Goal: Find contact information: Find contact information

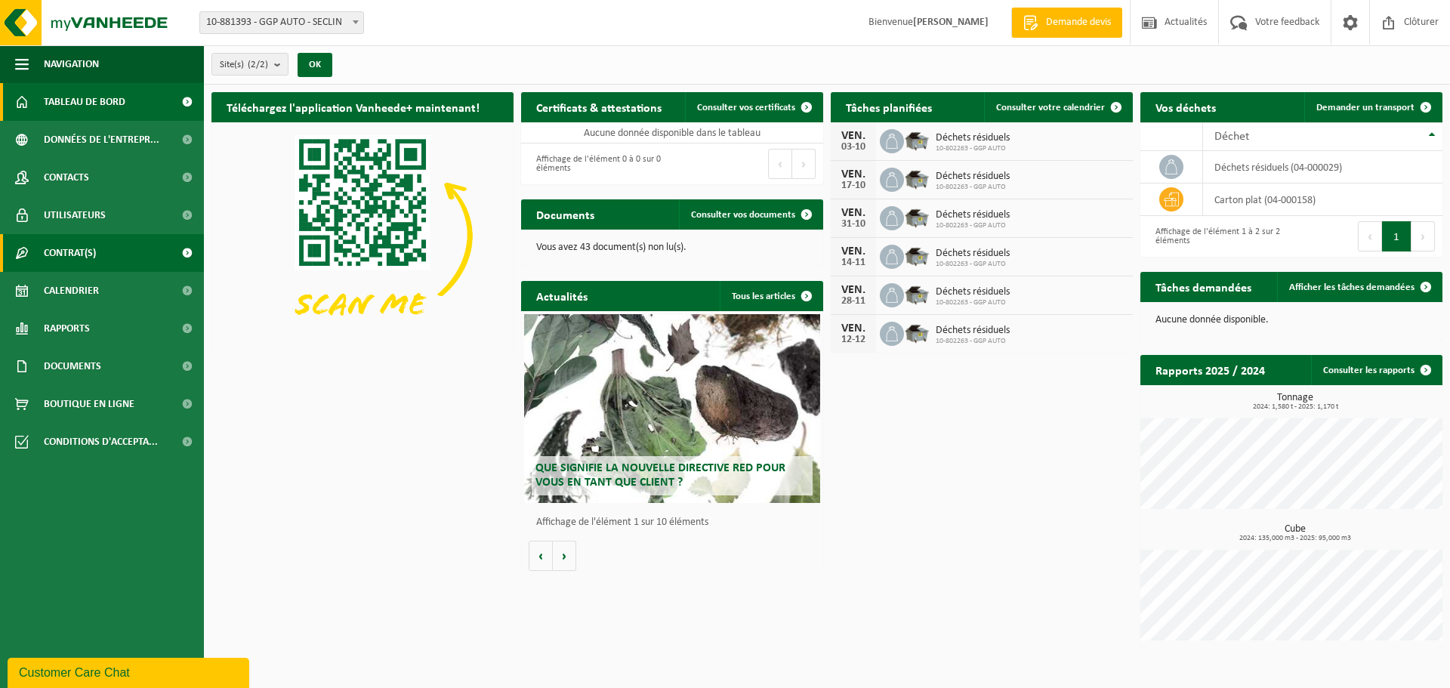
click at [107, 258] on link "Contrat(s)" at bounding box center [102, 253] width 204 height 38
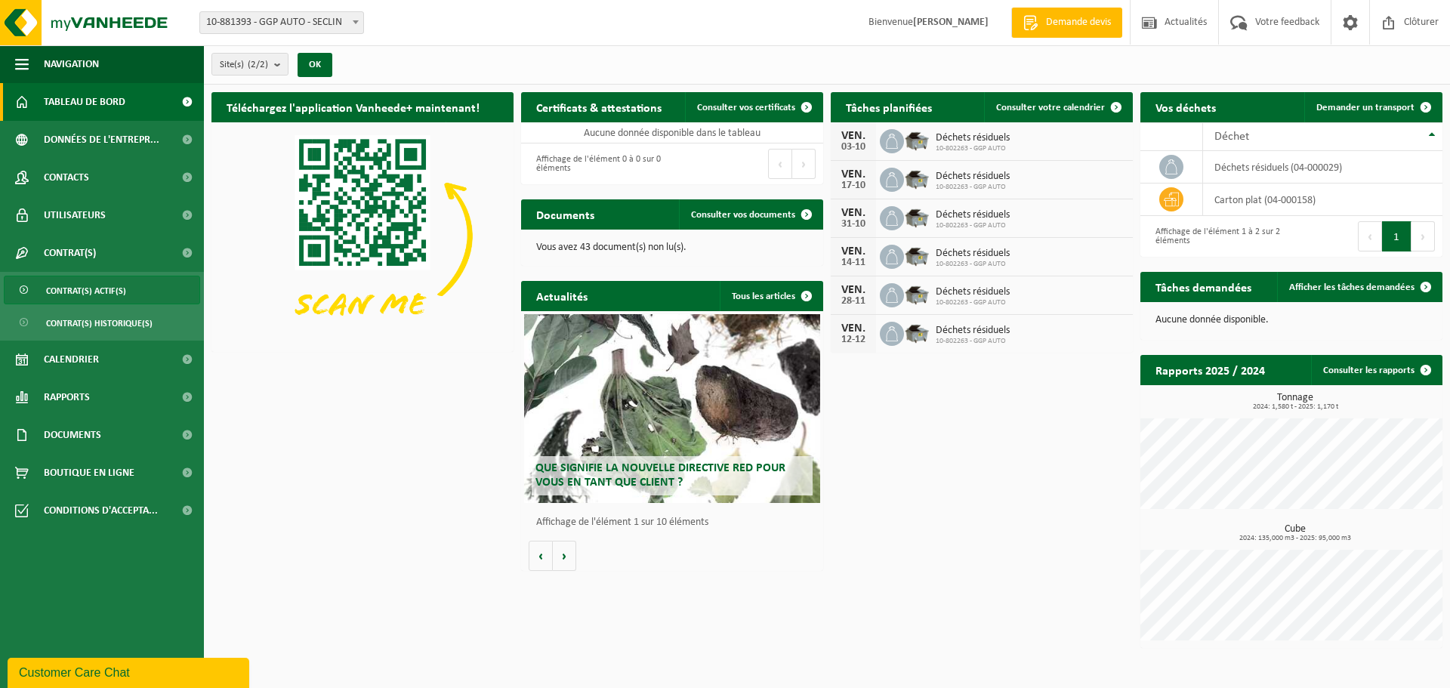
click at [106, 288] on span "Contrat(s) actif(s)" at bounding box center [86, 290] width 80 height 29
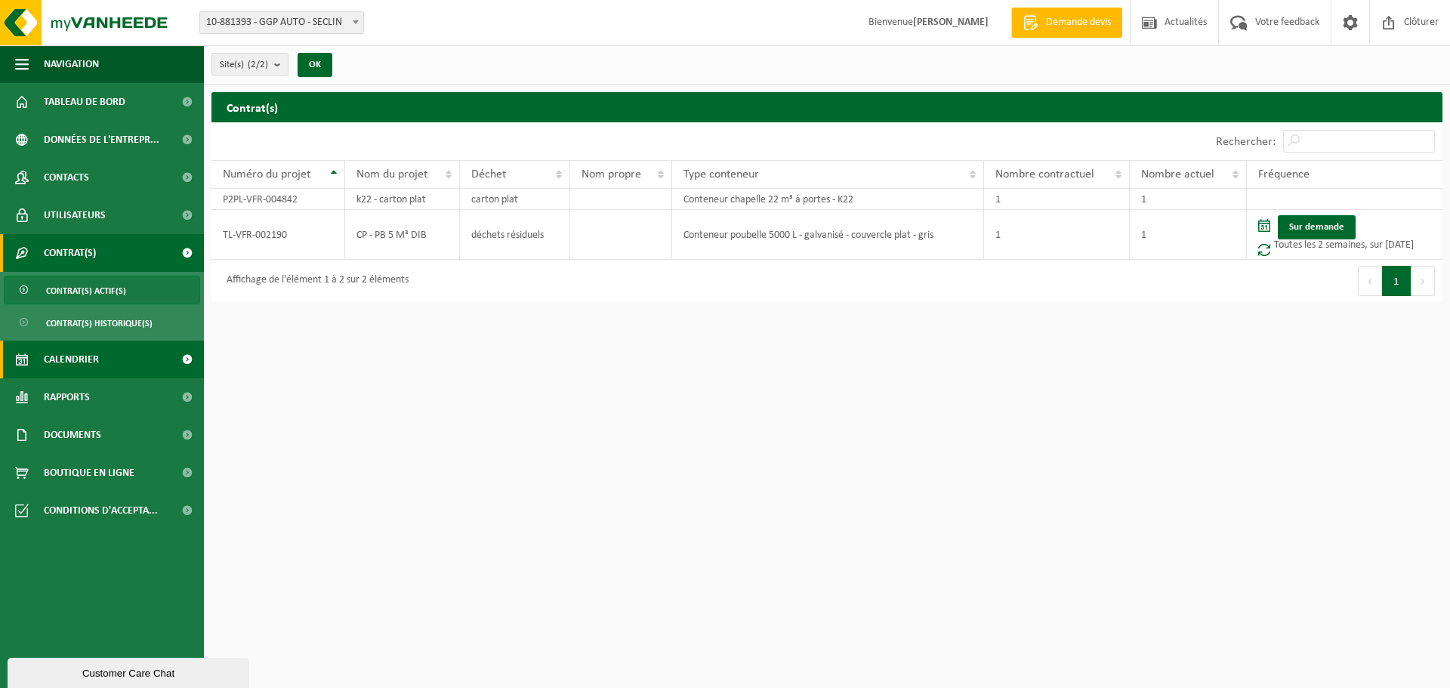
click at [115, 366] on link "Calendrier" at bounding box center [102, 360] width 204 height 38
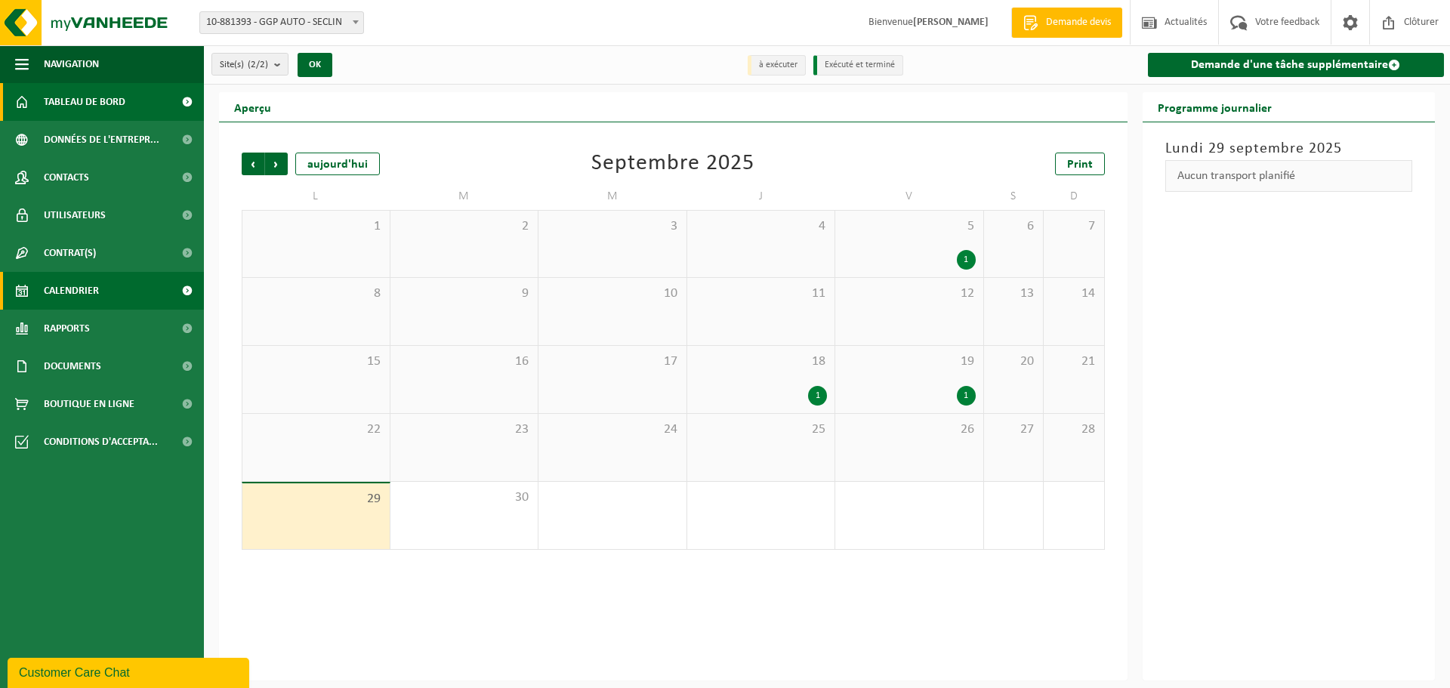
click at [95, 109] on span "Tableau de bord" at bounding box center [85, 102] width 82 height 38
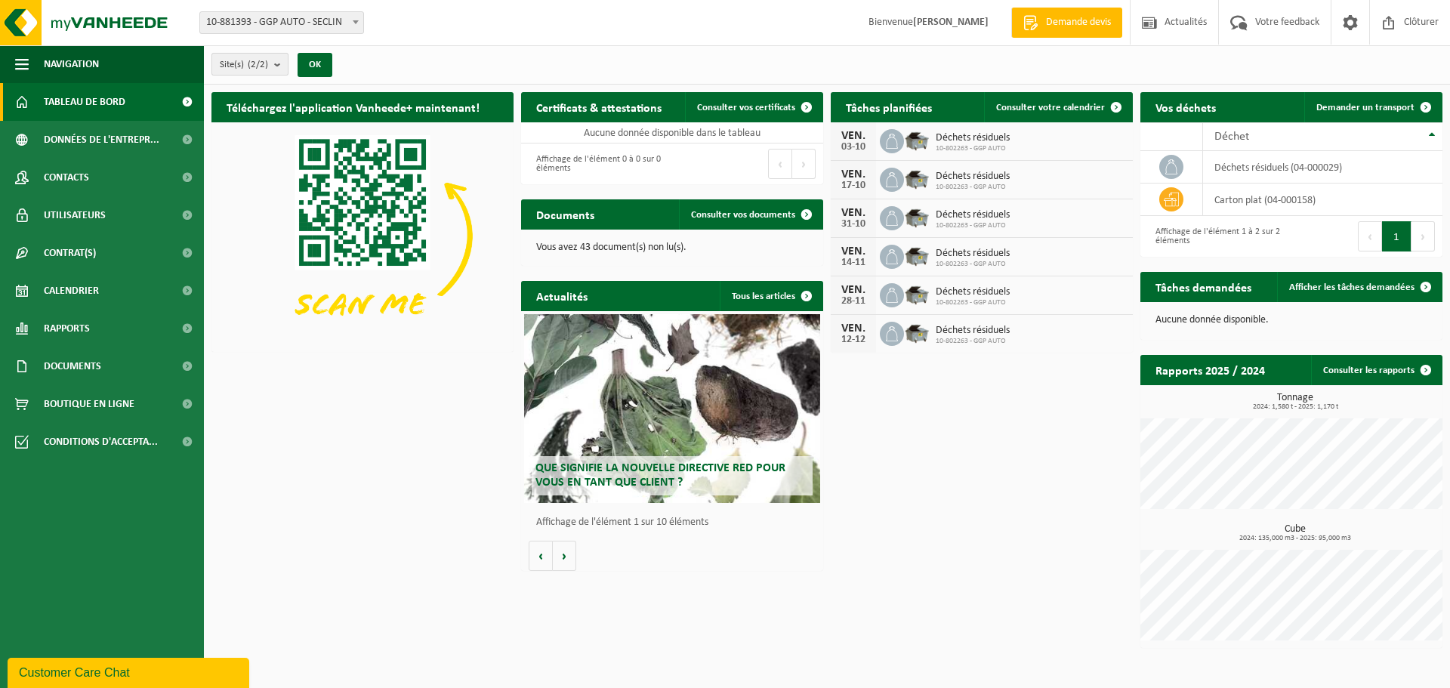
click at [279, 67] on b "submit" at bounding box center [281, 64] width 14 height 21
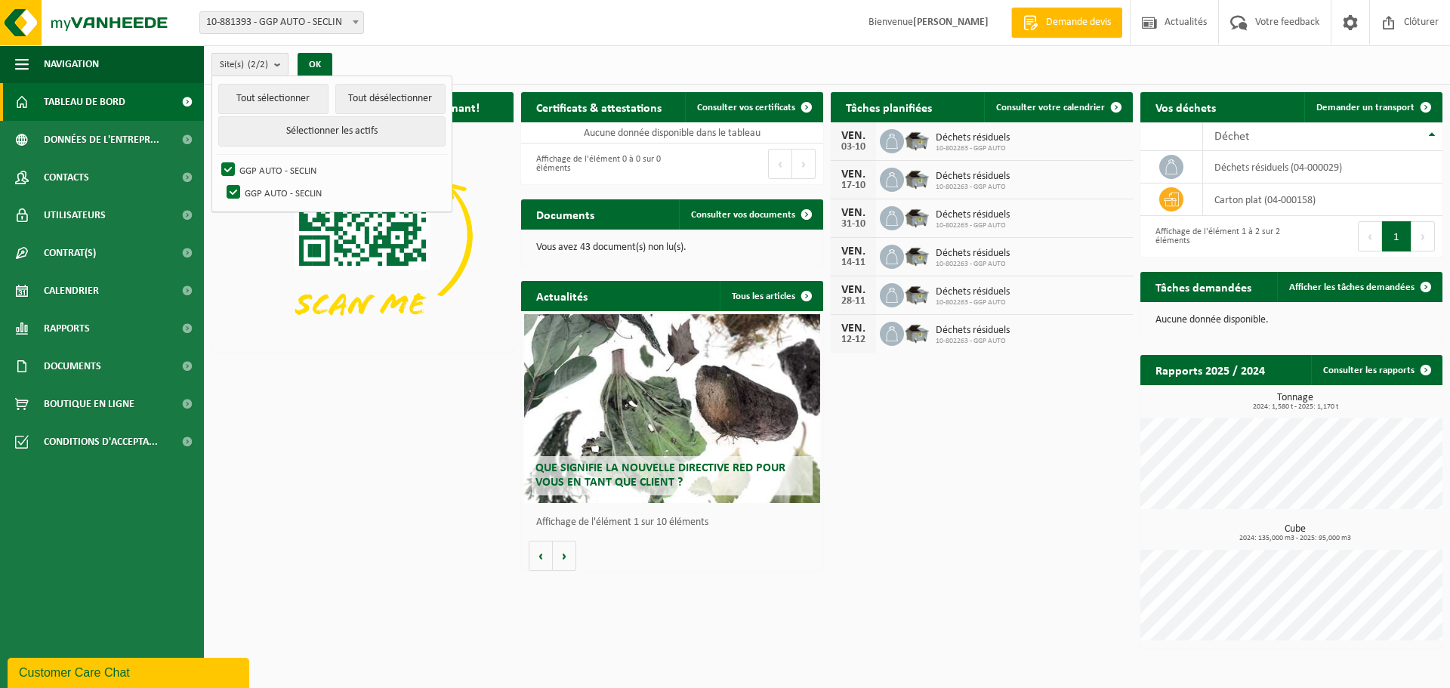
click at [279, 67] on b "submit" at bounding box center [281, 65] width 14 height 22
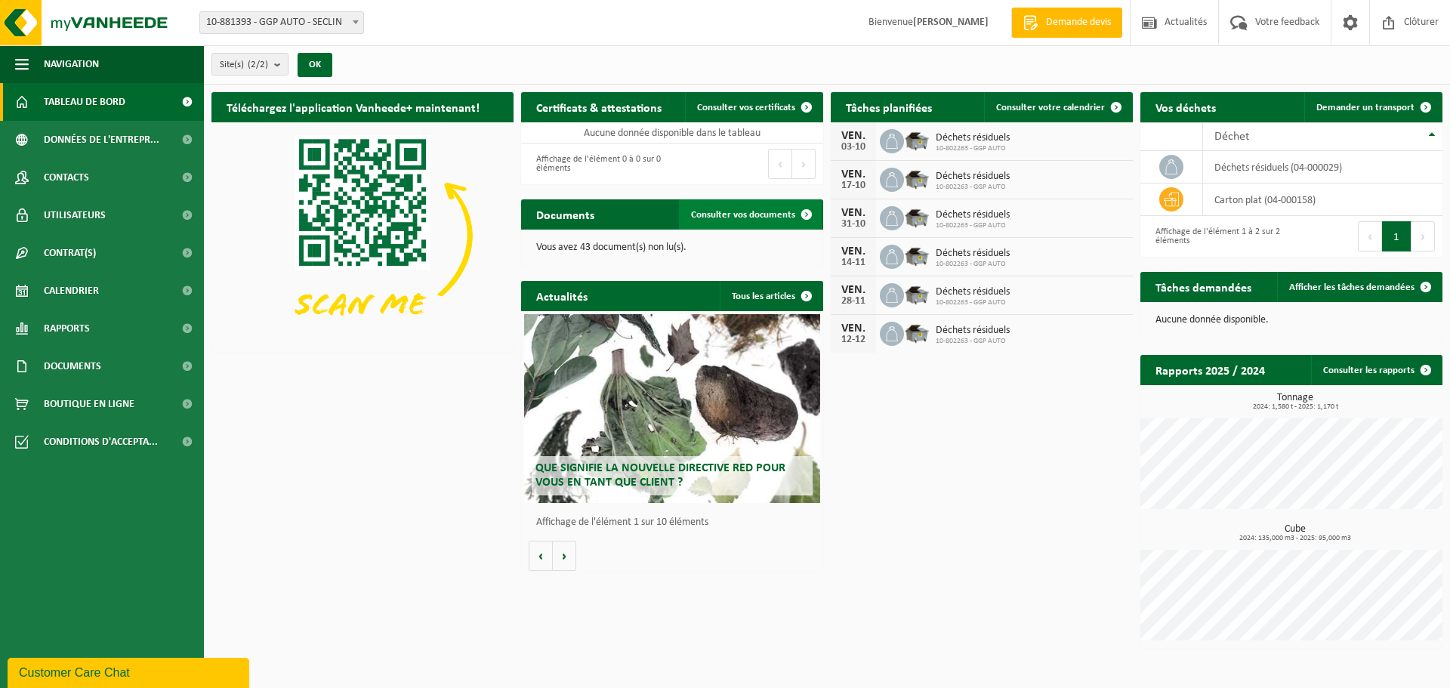
click at [737, 215] on span "Consulter vos documents" at bounding box center [743, 215] width 104 height 10
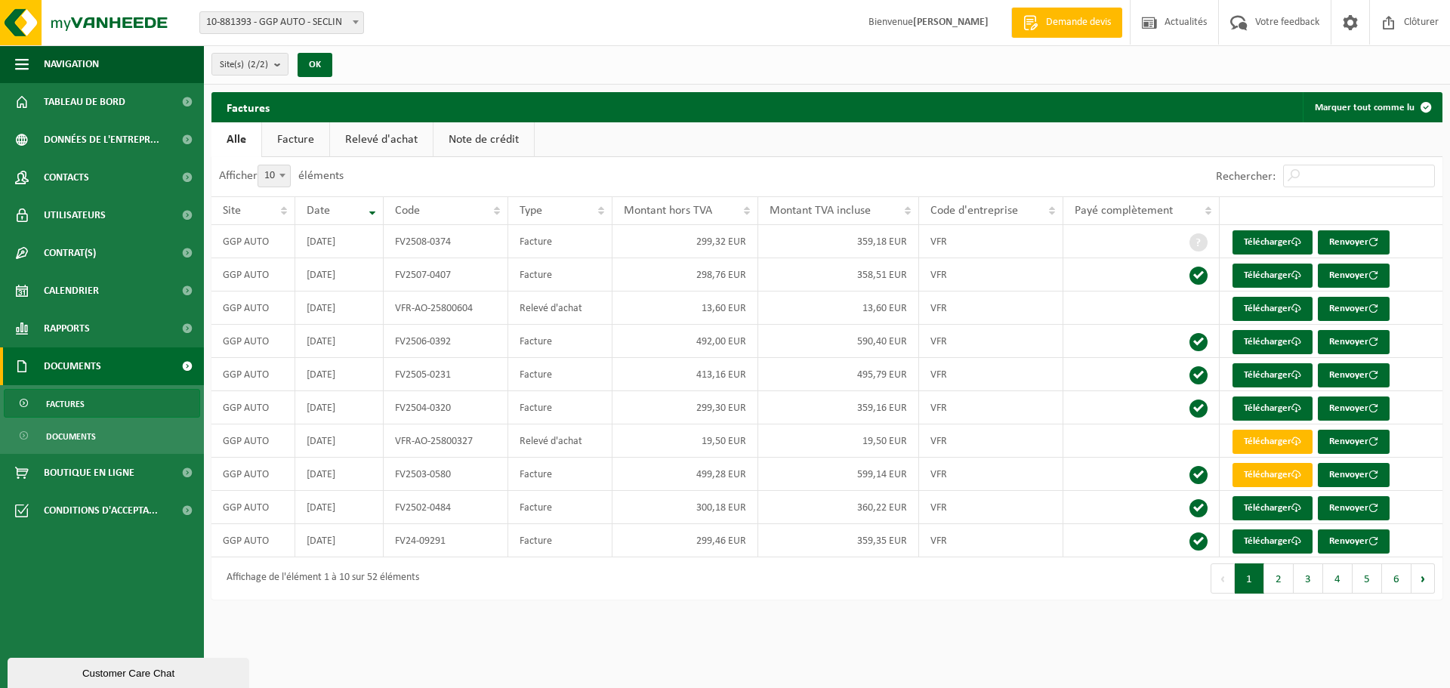
click at [1276, 580] on button "2" at bounding box center [1279, 579] width 29 height 30
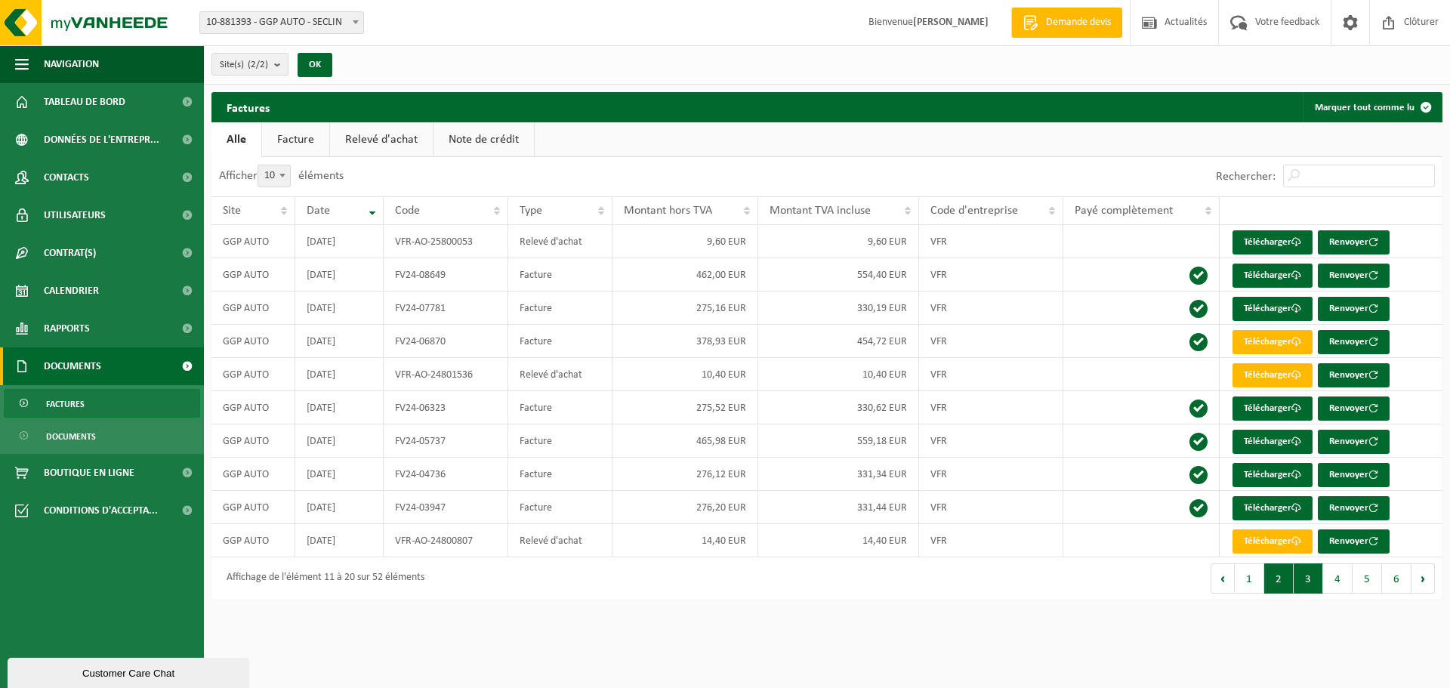
click at [1310, 581] on button "3" at bounding box center [1308, 579] width 29 height 30
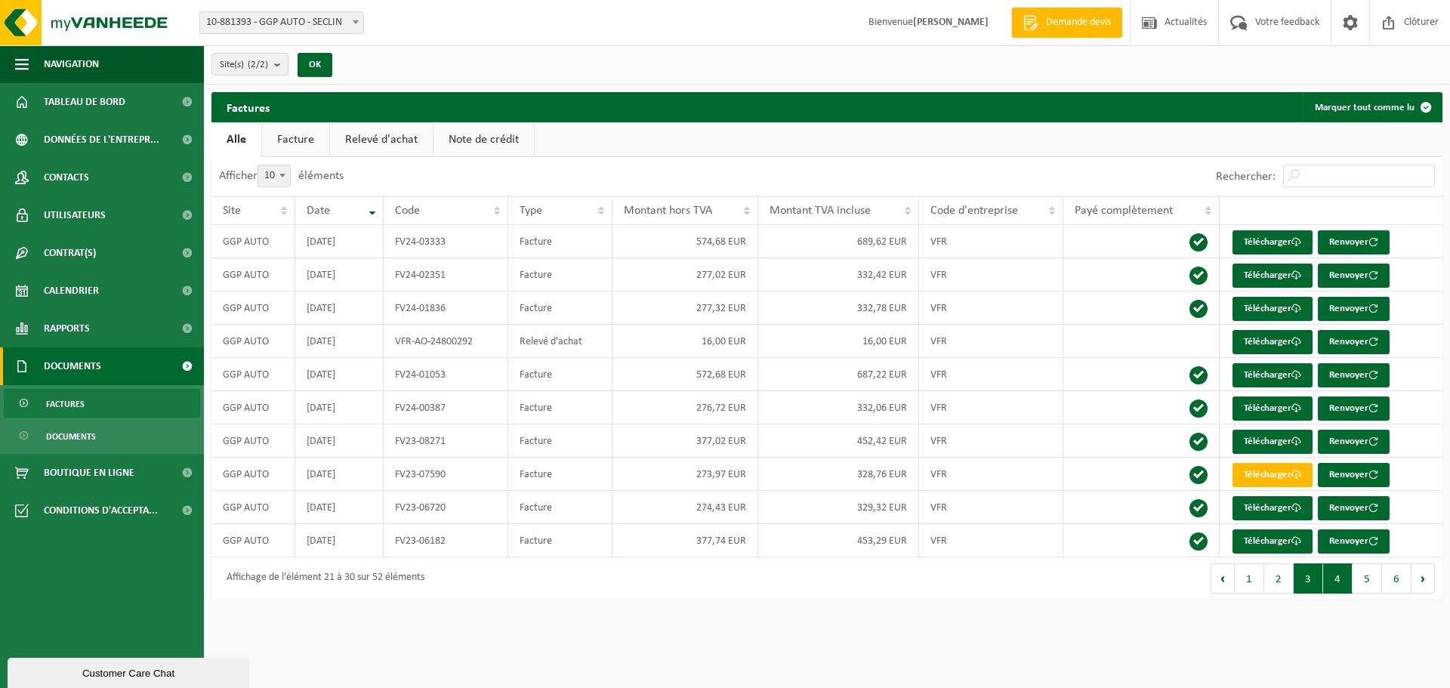
click at [1327, 580] on button "4" at bounding box center [1337, 579] width 29 height 30
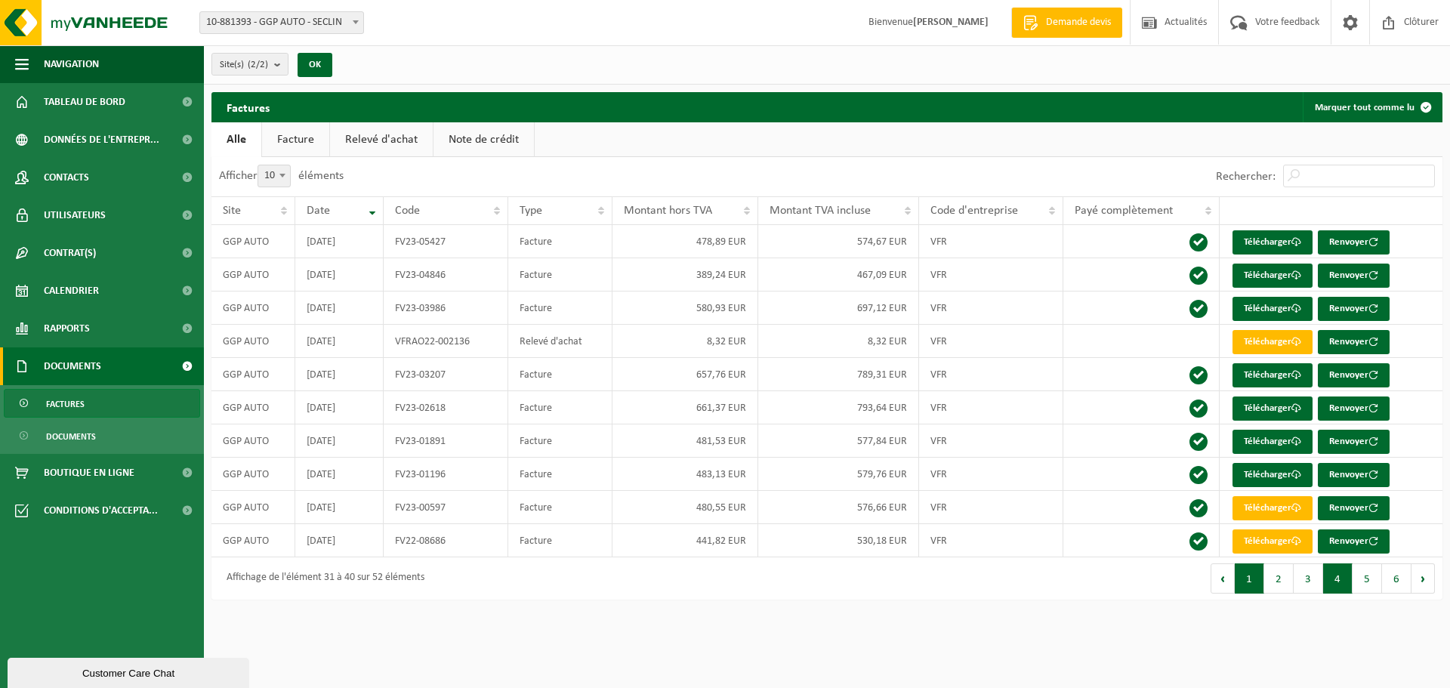
click at [1252, 582] on button "1" at bounding box center [1249, 579] width 29 height 30
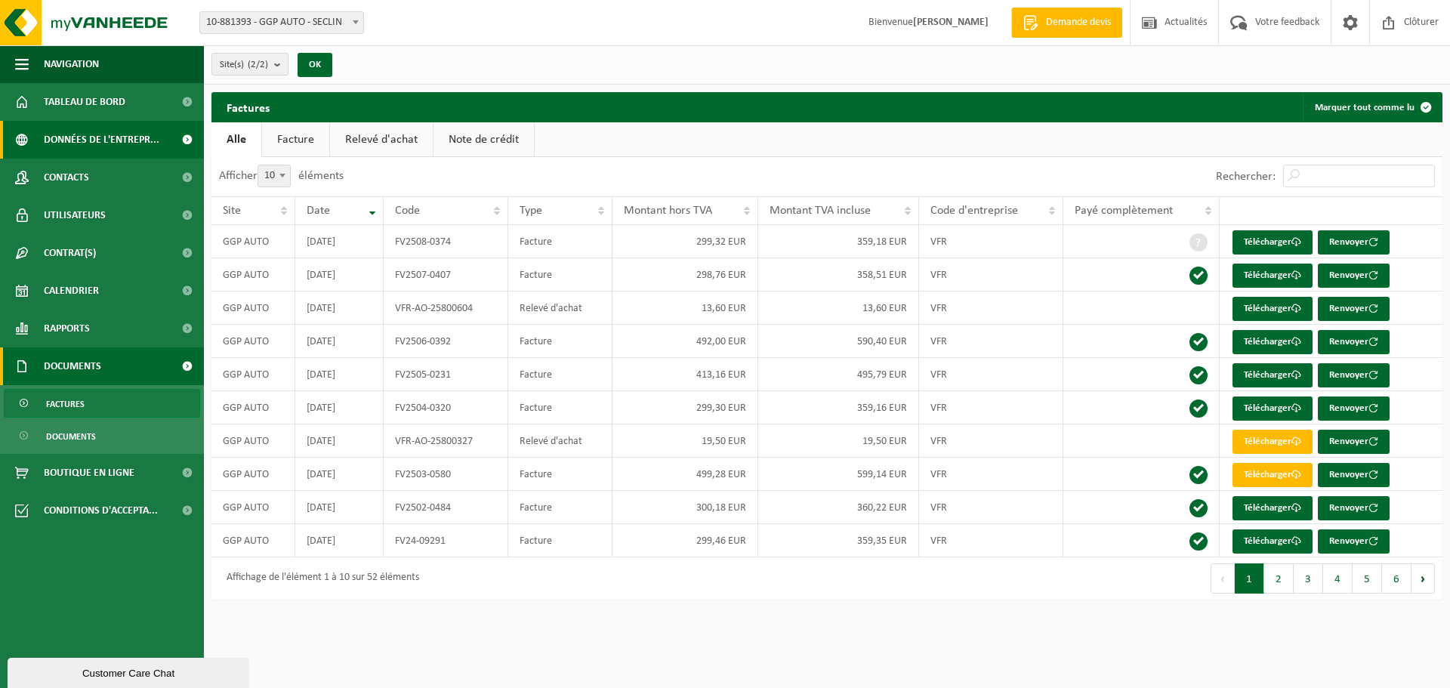
click at [120, 142] on span "Données de l'entrepr..." at bounding box center [102, 140] width 116 height 38
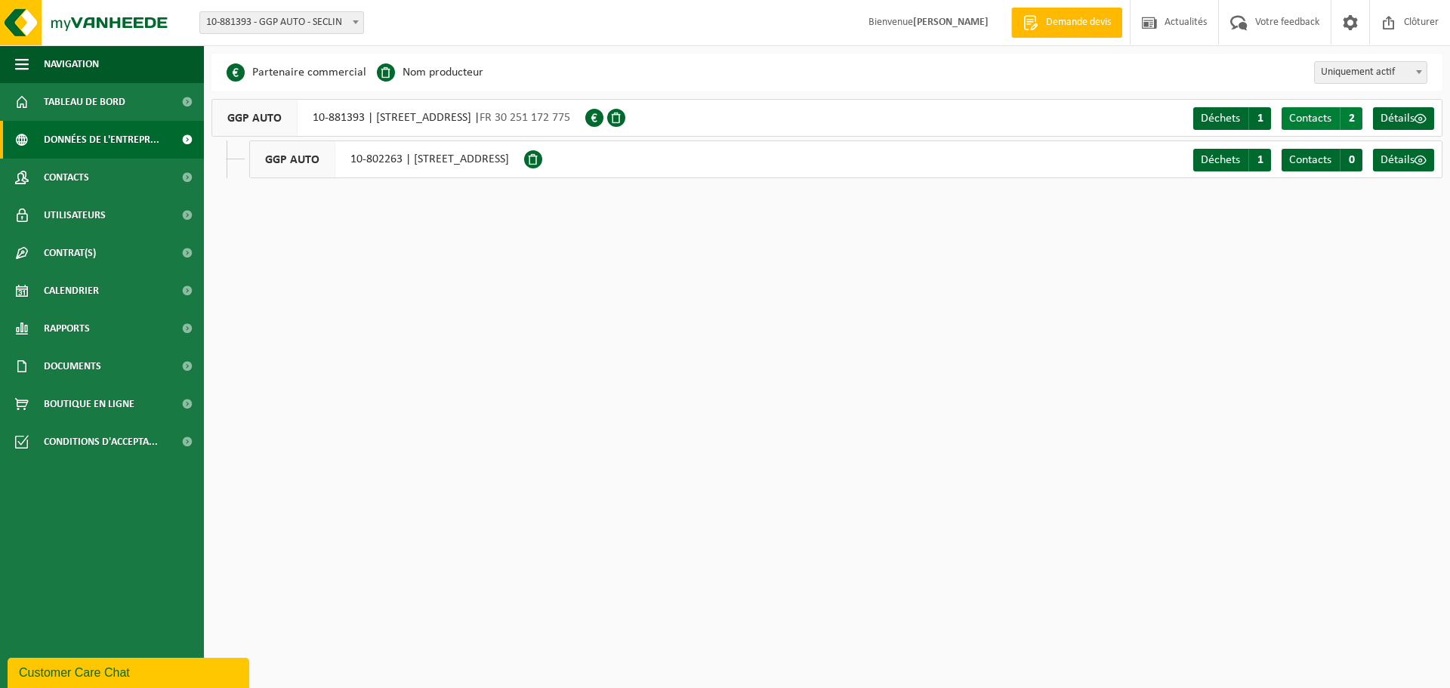
click at [1314, 120] on span "Contacts" at bounding box center [1310, 119] width 42 height 12
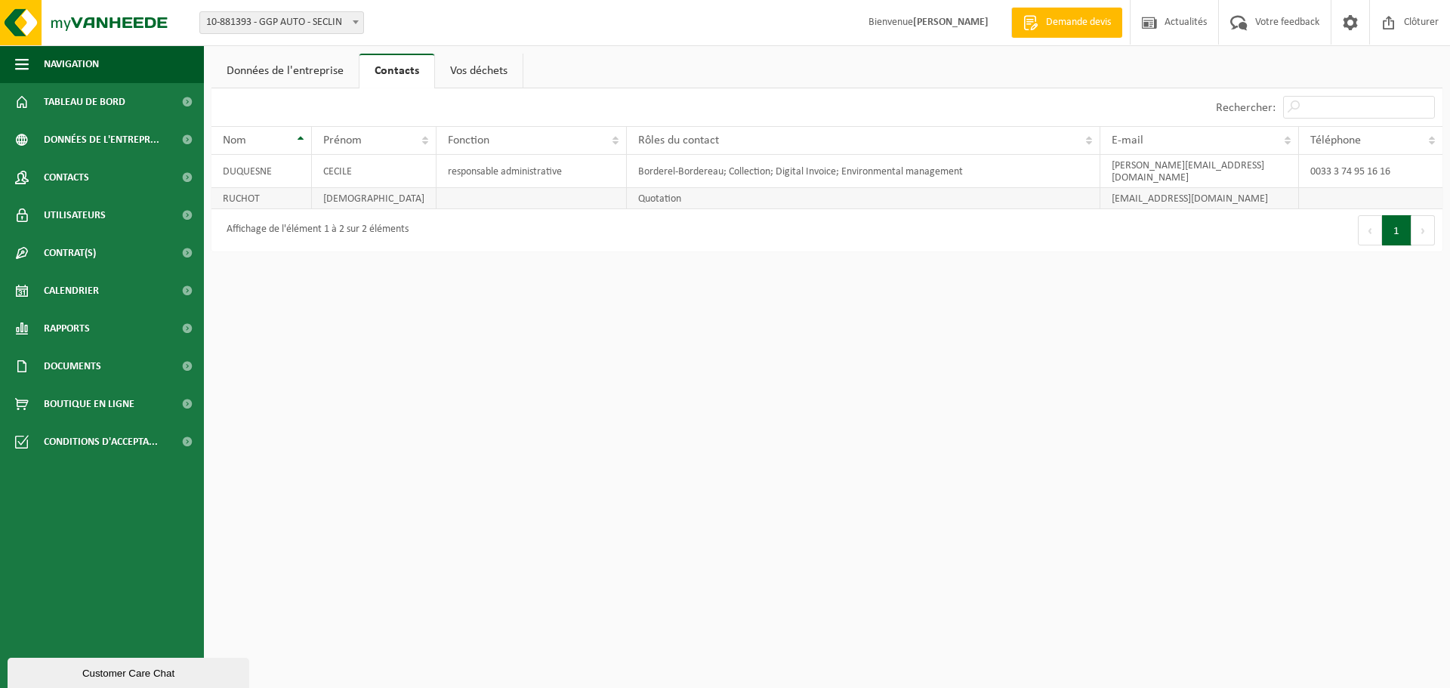
click at [454, 188] on td at bounding box center [532, 198] width 190 height 21
click at [486, 76] on link "Vos déchets" at bounding box center [479, 71] width 88 height 35
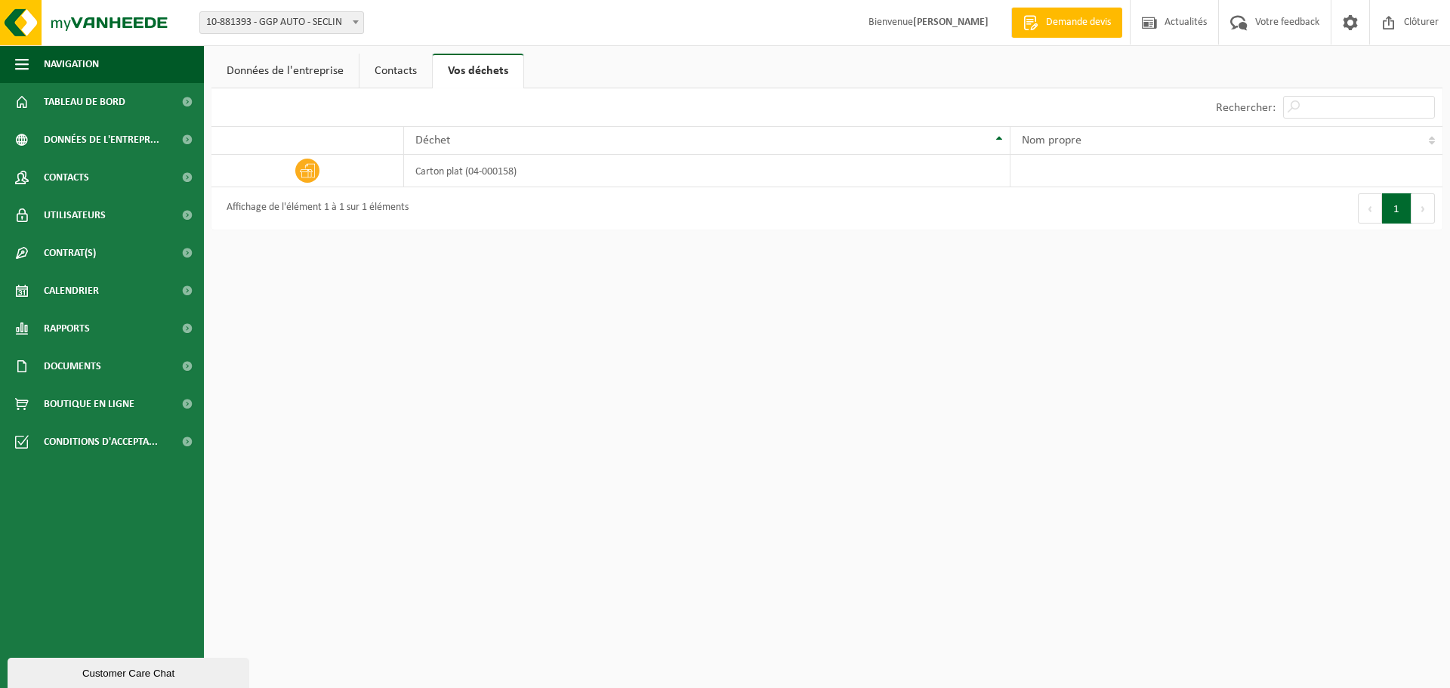
click at [380, 72] on link "Contacts" at bounding box center [396, 71] width 73 height 35
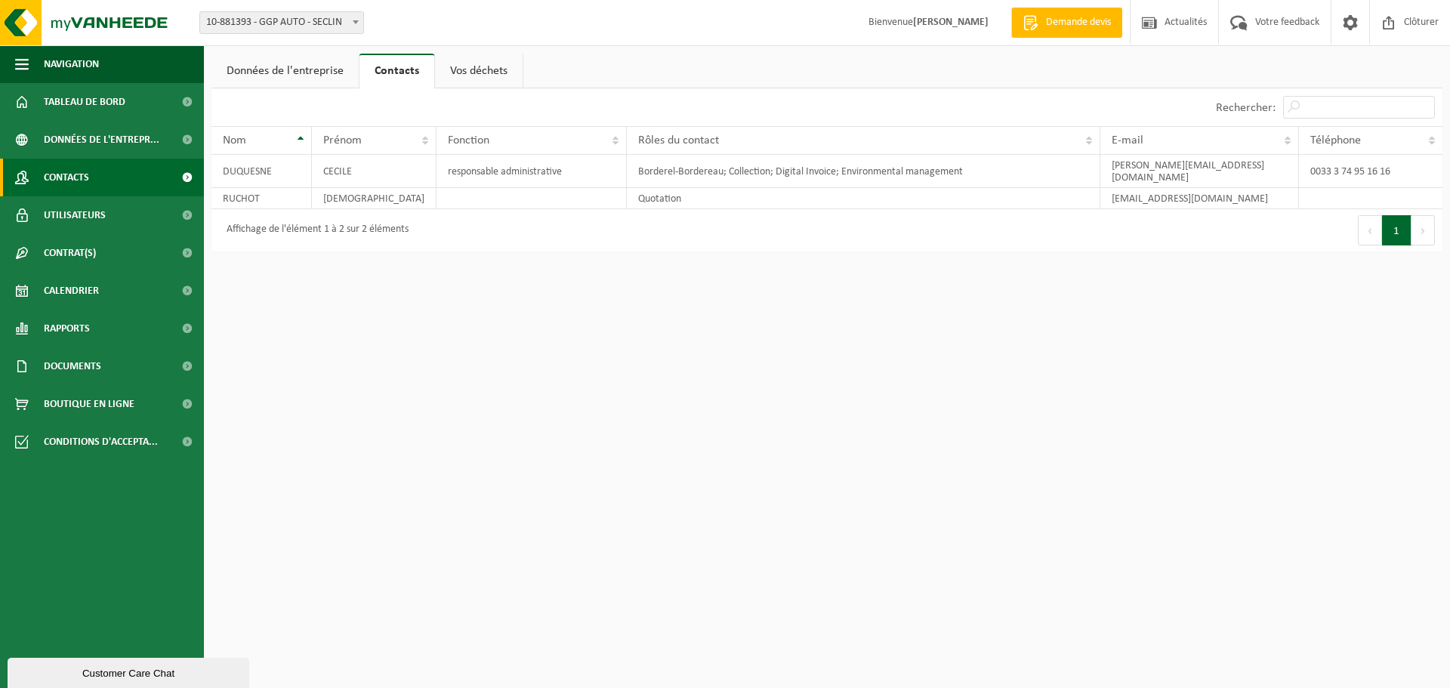
click at [100, 176] on link "Contacts" at bounding box center [102, 178] width 204 height 38
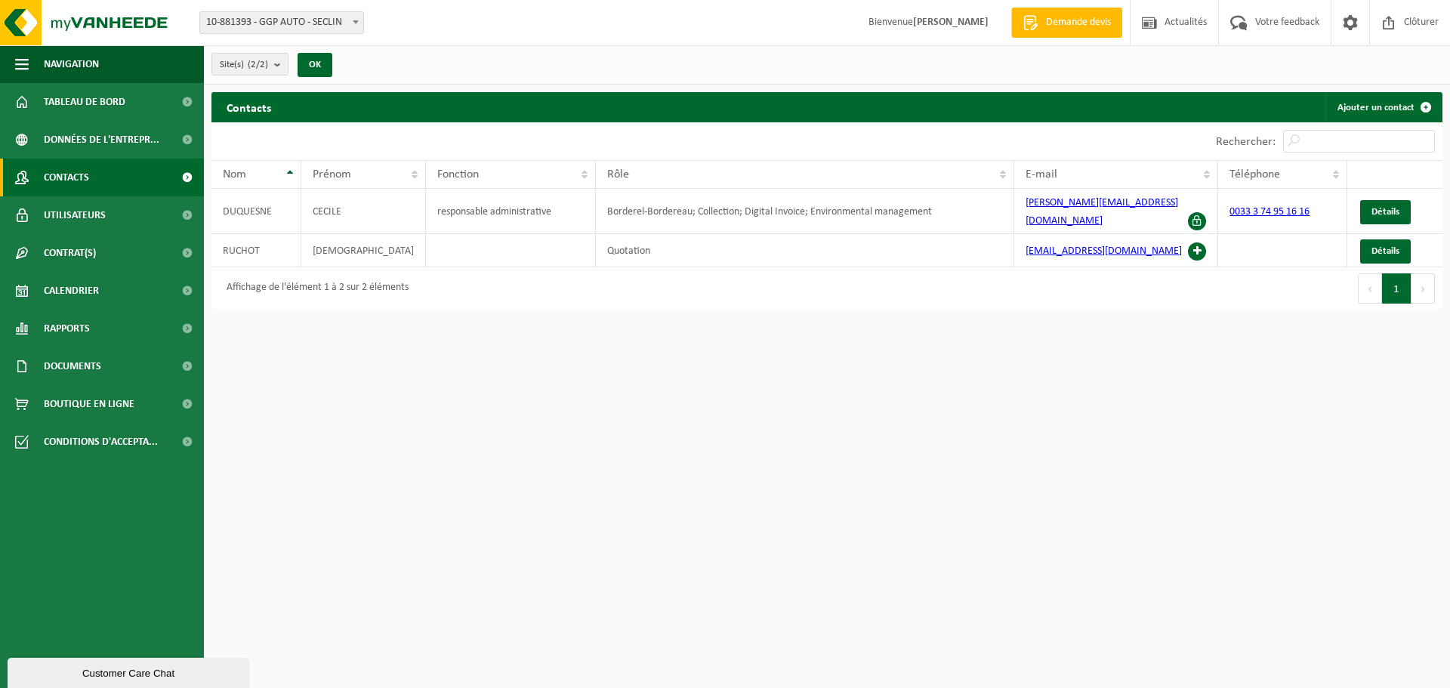
click at [188, 175] on span at bounding box center [187, 178] width 34 height 38
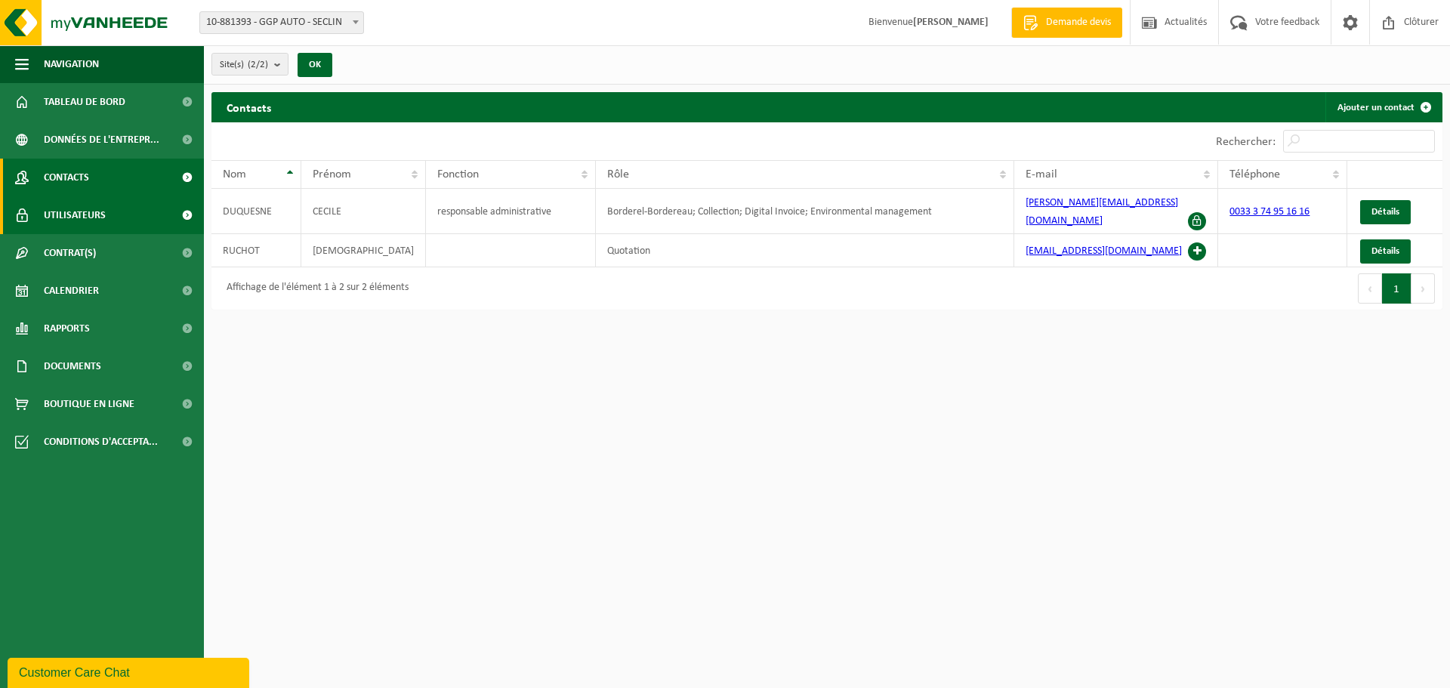
click at [100, 215] on span "Utilisateurs" at bounding box center [75, 215] width 62 height 38
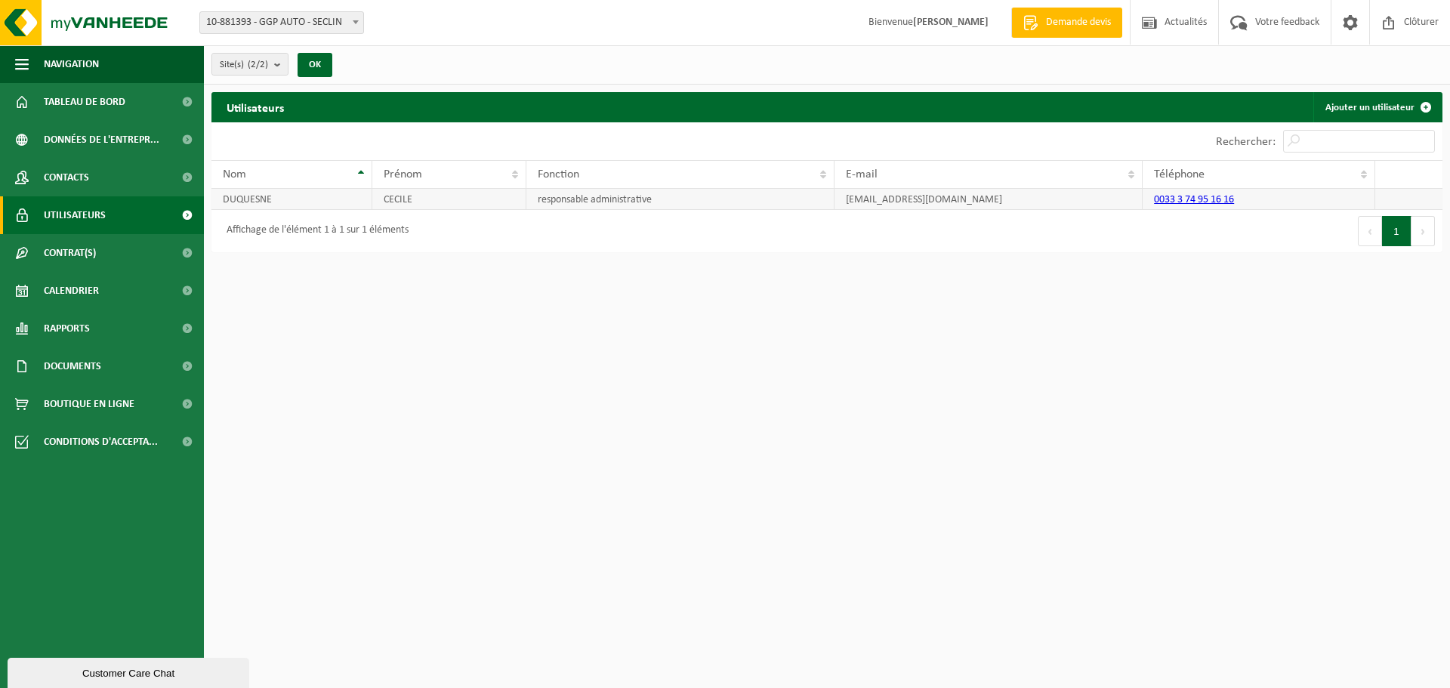
click at [976, 197] on td "[EMAIL_ADDRESS][DOMAIN_NAME]" at bounding box center [989, 199] width 308 height 21
click at [71, 329] on span "Rapports" at bounding box center [67, 329] width 46 height 38
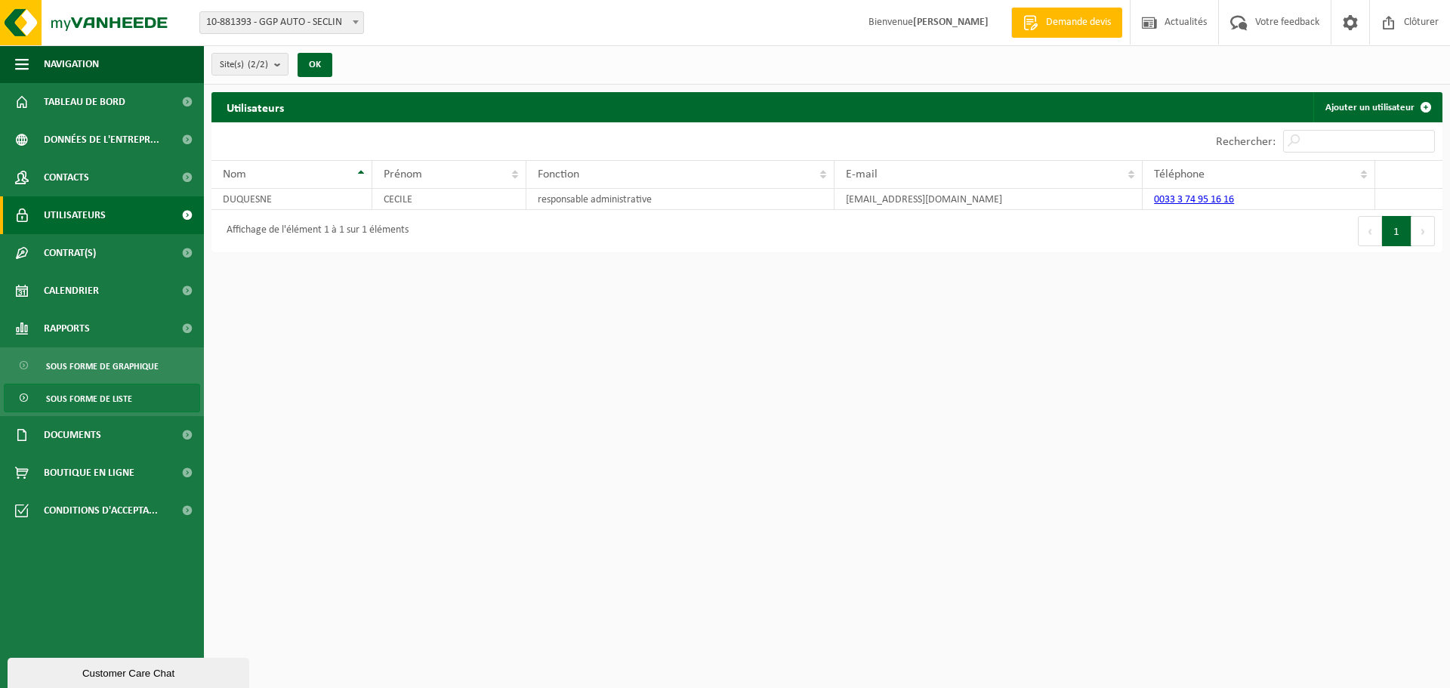
click at [98, 398] on span "Sous forme de liste" at bounding box center [89, 398] width 86 height 29
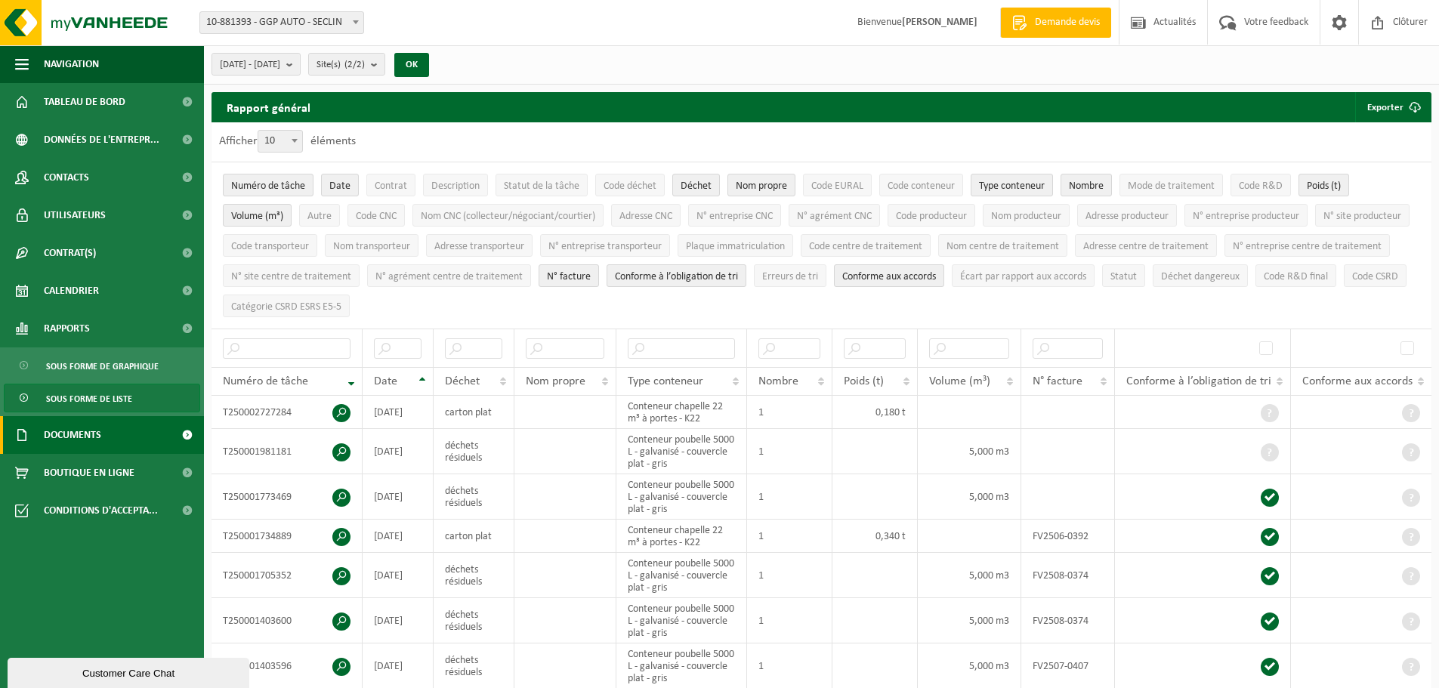
click at [103, 431] on link "Documents" at bounding box center [102, 435] width 204 height 38
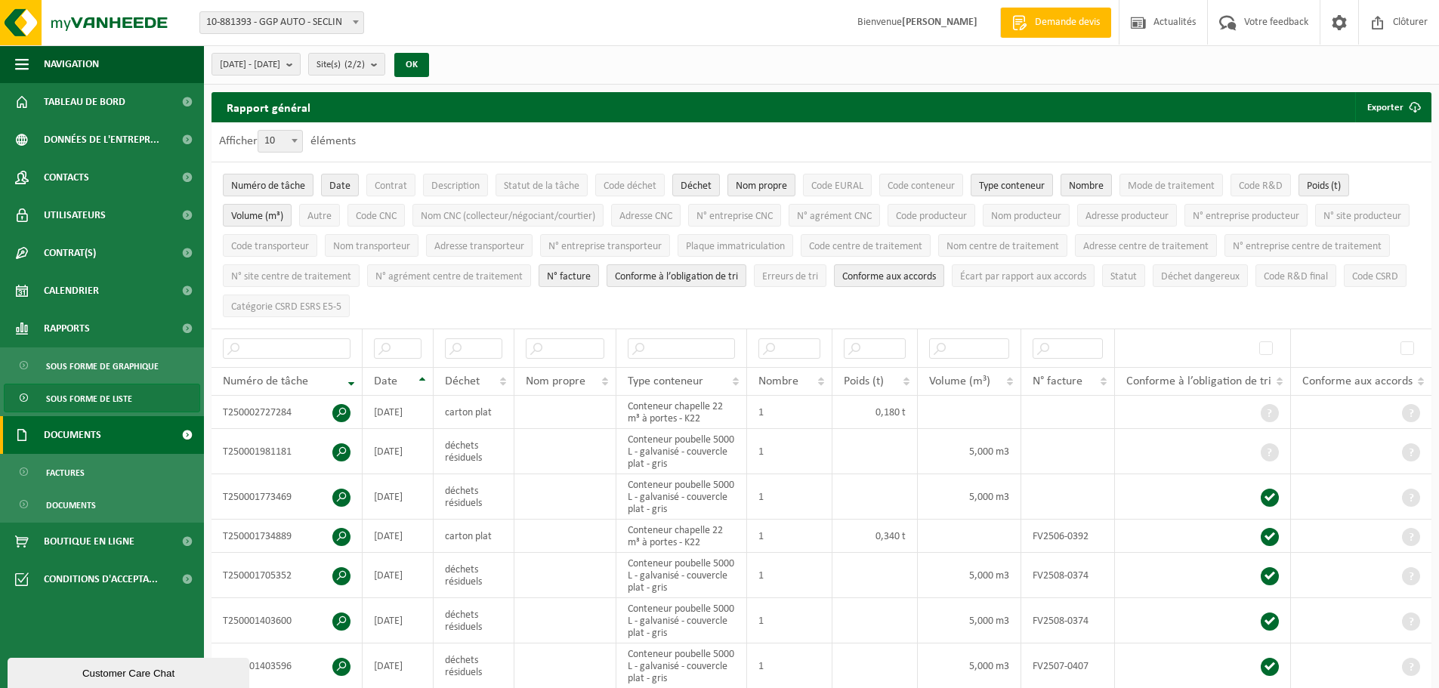
click at [103, 431] on link "Documents" at bounding box center [102, 435] width 204 height 38
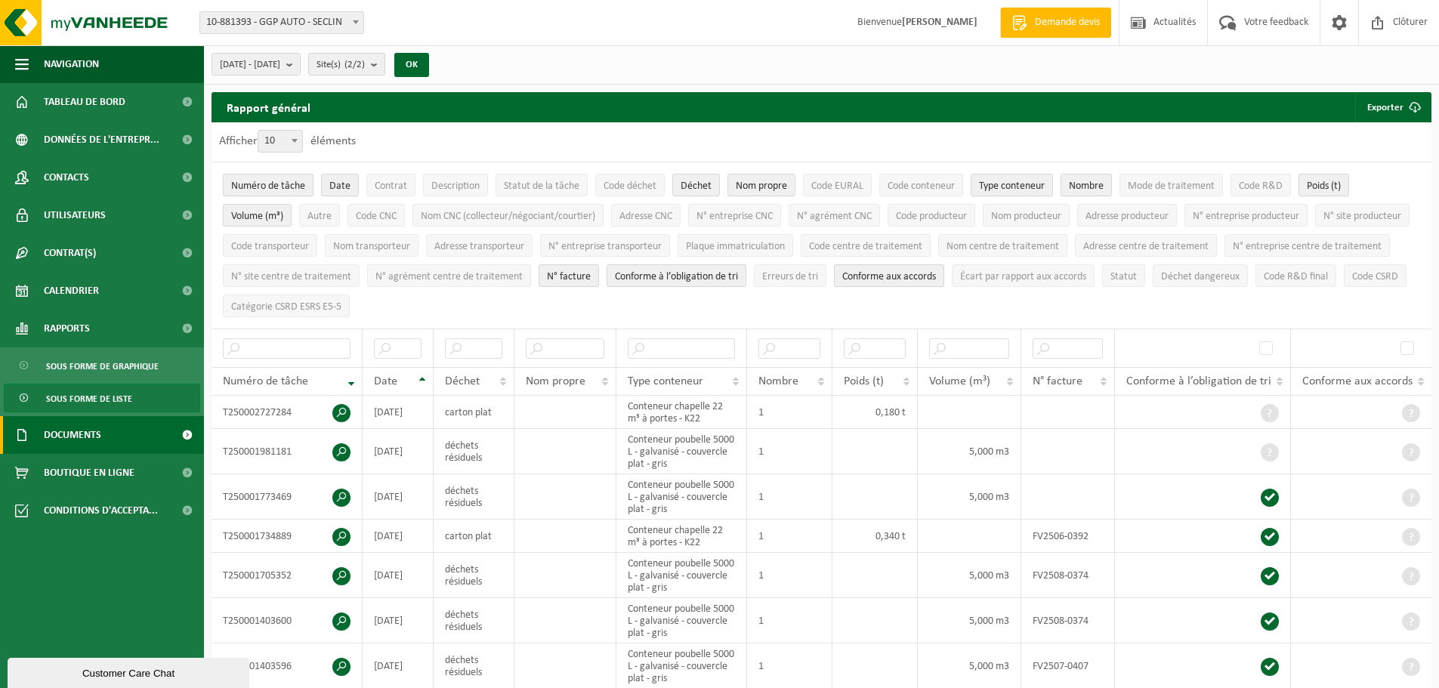
click at [103, 431] on link "Documents" at bounding box center [102, 435] width 204 height 38
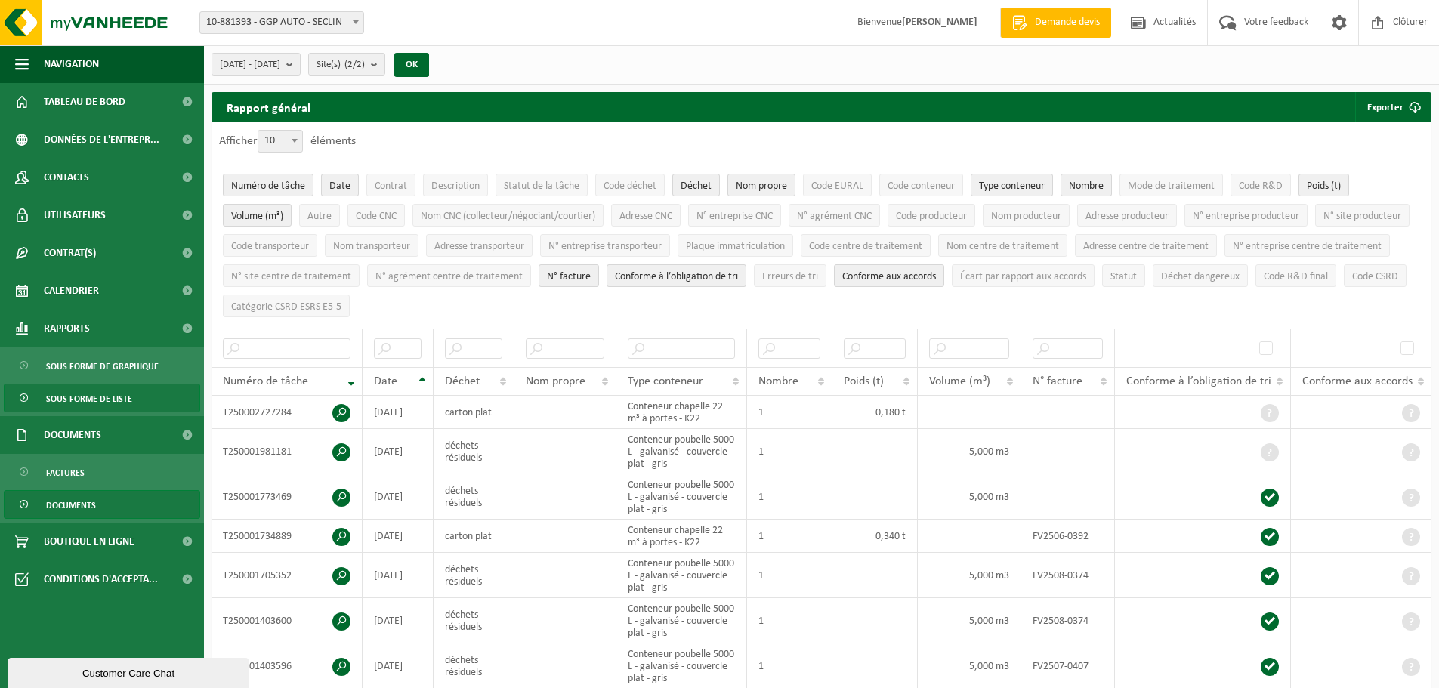
click at [96, 511] on link "Documents" at bounding box center [102, 504] width 196 height 29
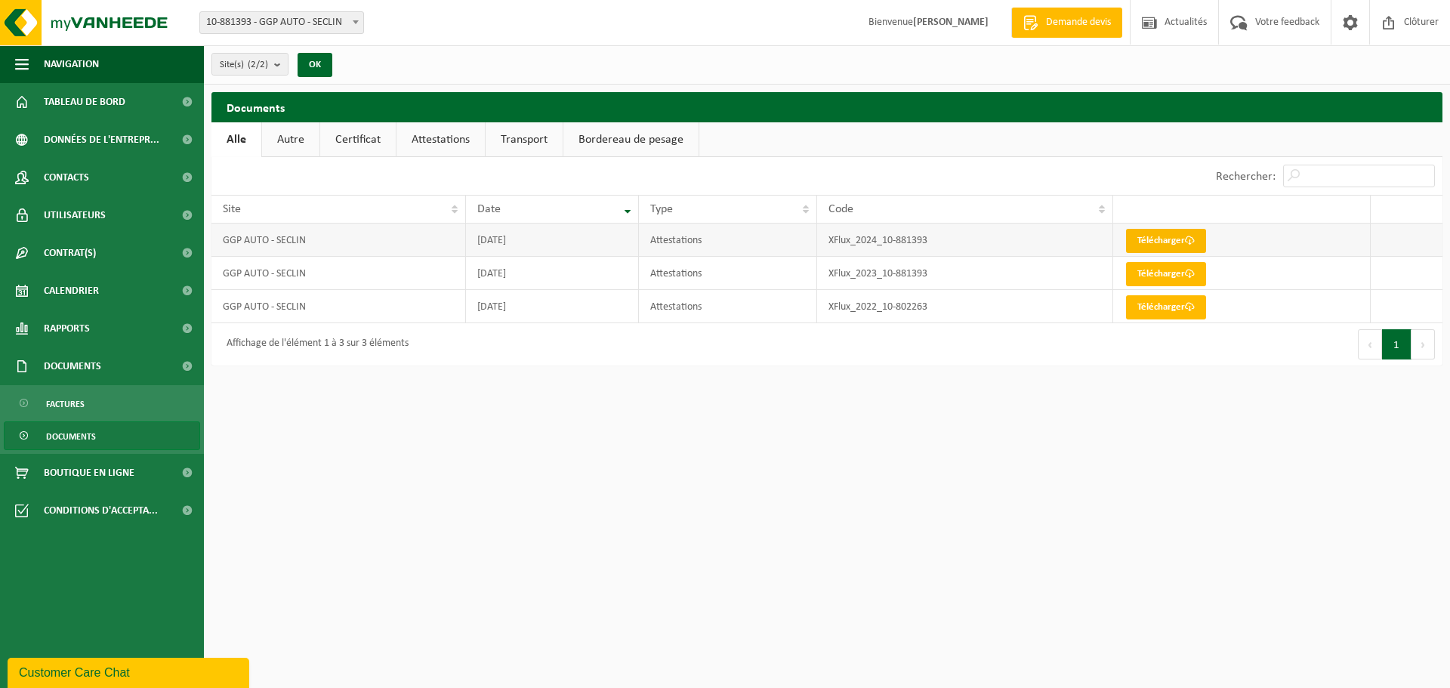
click at [1161, 240] on link "Télécharger" at bounding box center [1166, 241] width 80 height 24
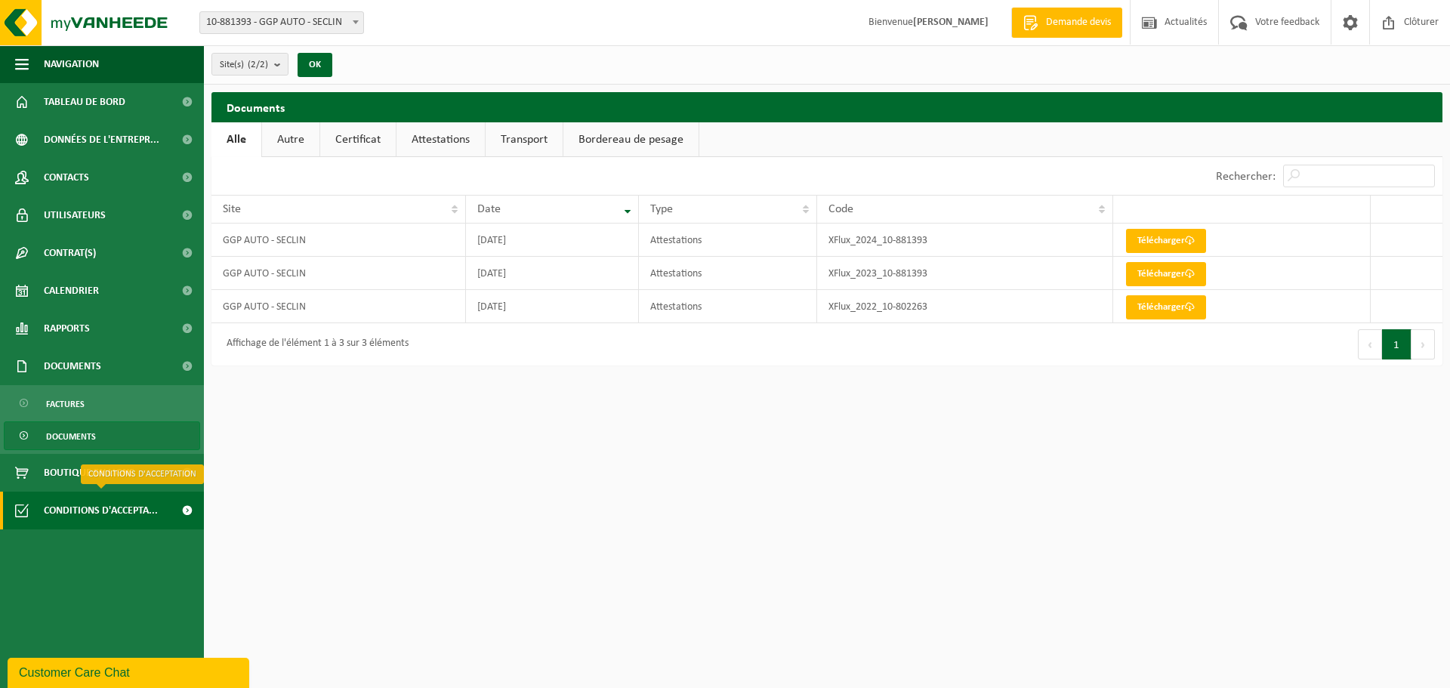
click at [103, 514] on span "Conditions d'accepta..." at bounding box center [101, 511] width 114 height 38
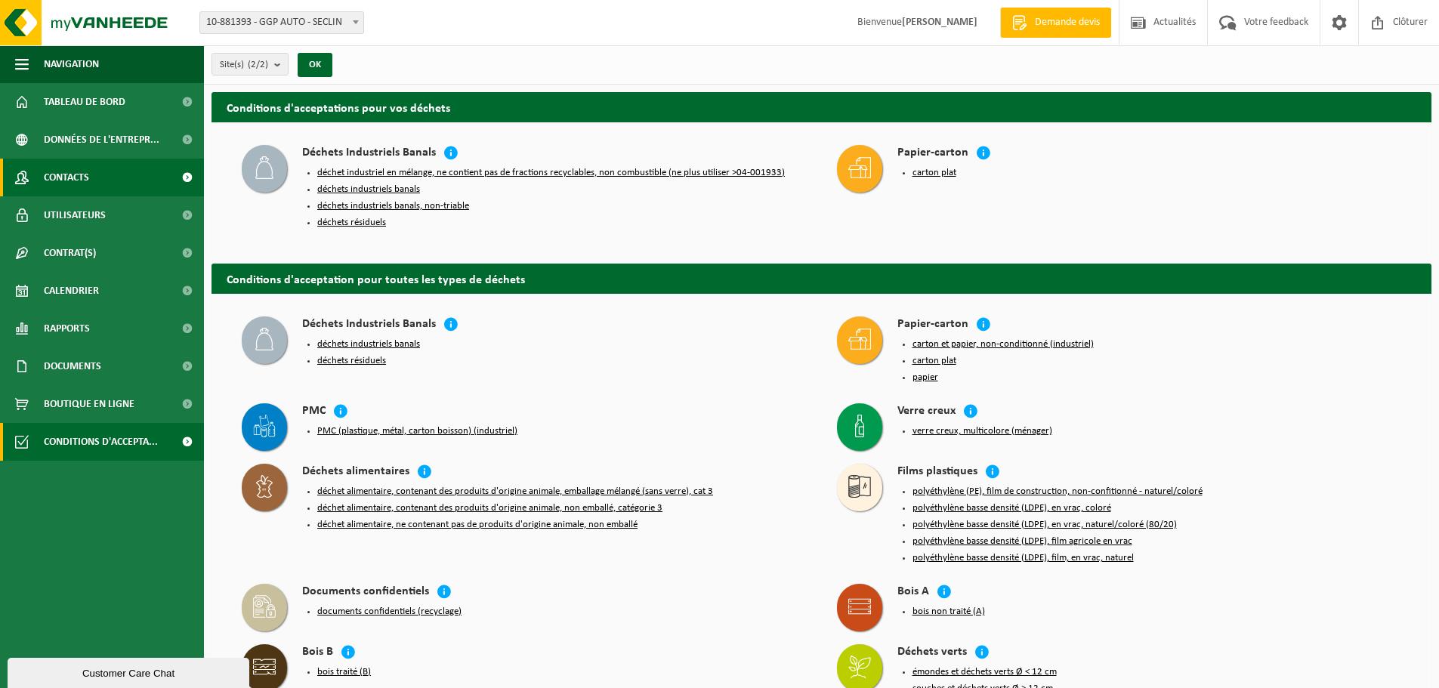
click at [116, 171] on link "Contacts" at bounding box center [102, 178] width 204 height 38
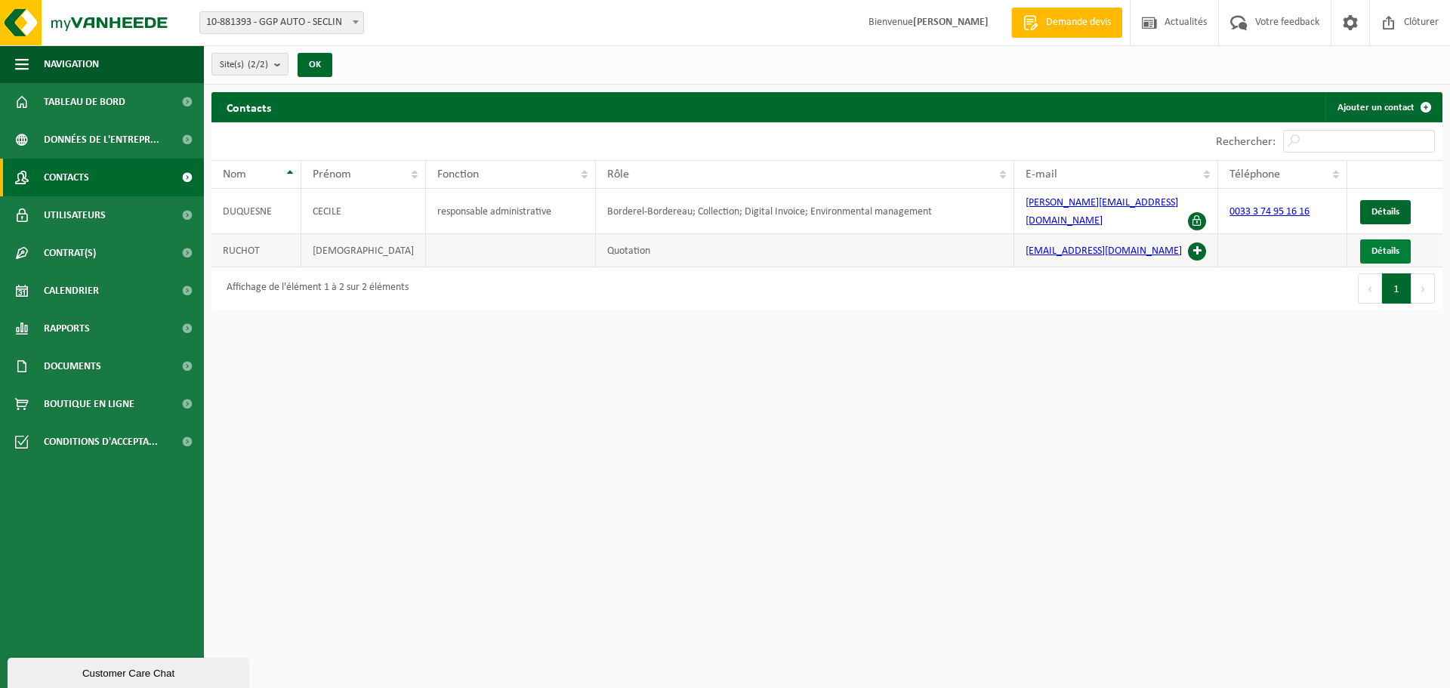
click at [1385, 246] on span "Détails" at bounding box center [1386, 251] width 28 height 10
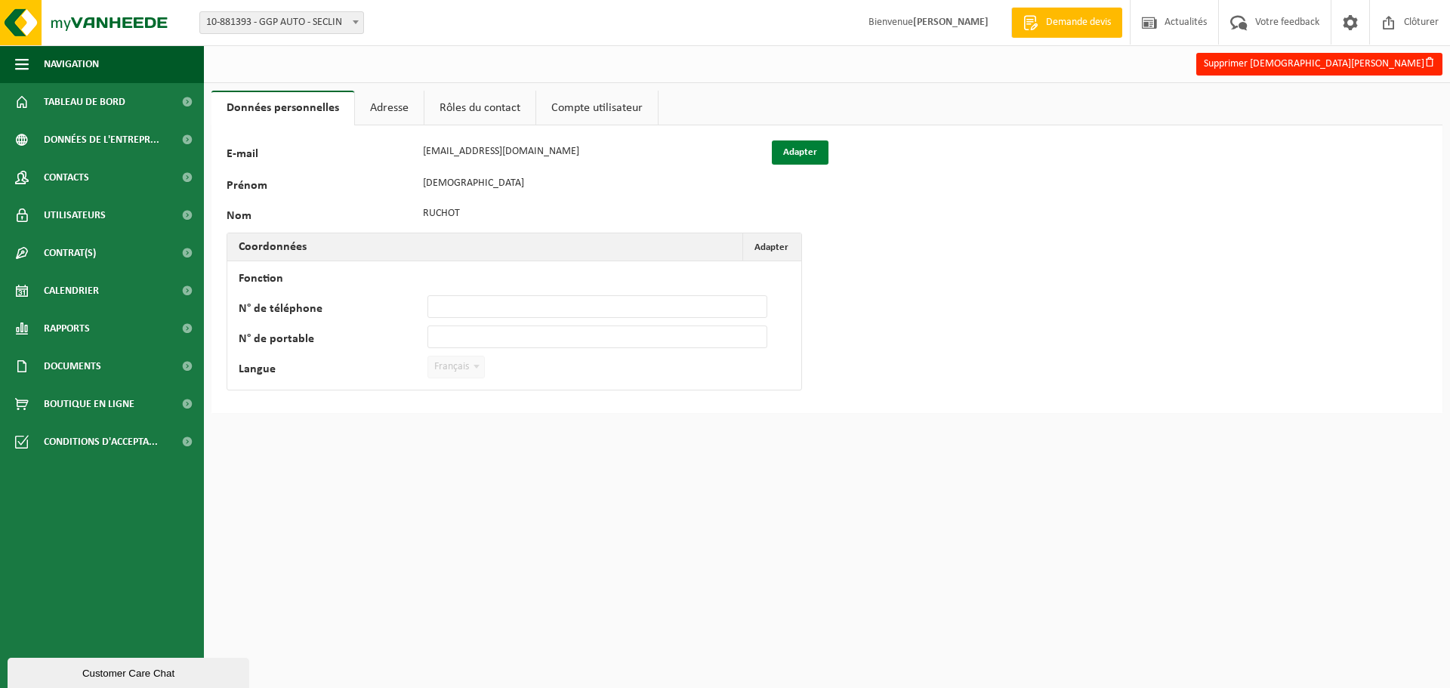
click at [795, 152] on button "Adapter" at bounding box center [800, 153] width 57 height 24
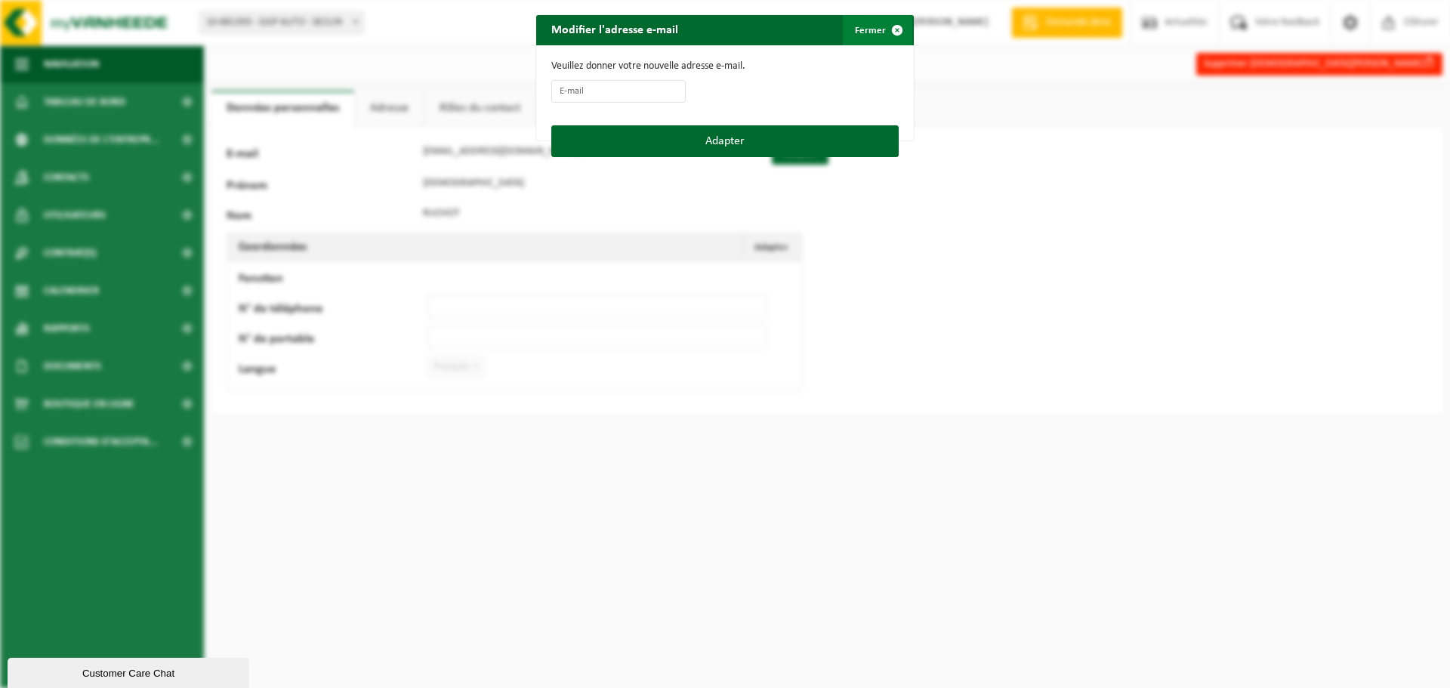
click at [892, 32] on span "button" at bounding box center [897, 30] width 30 height 30
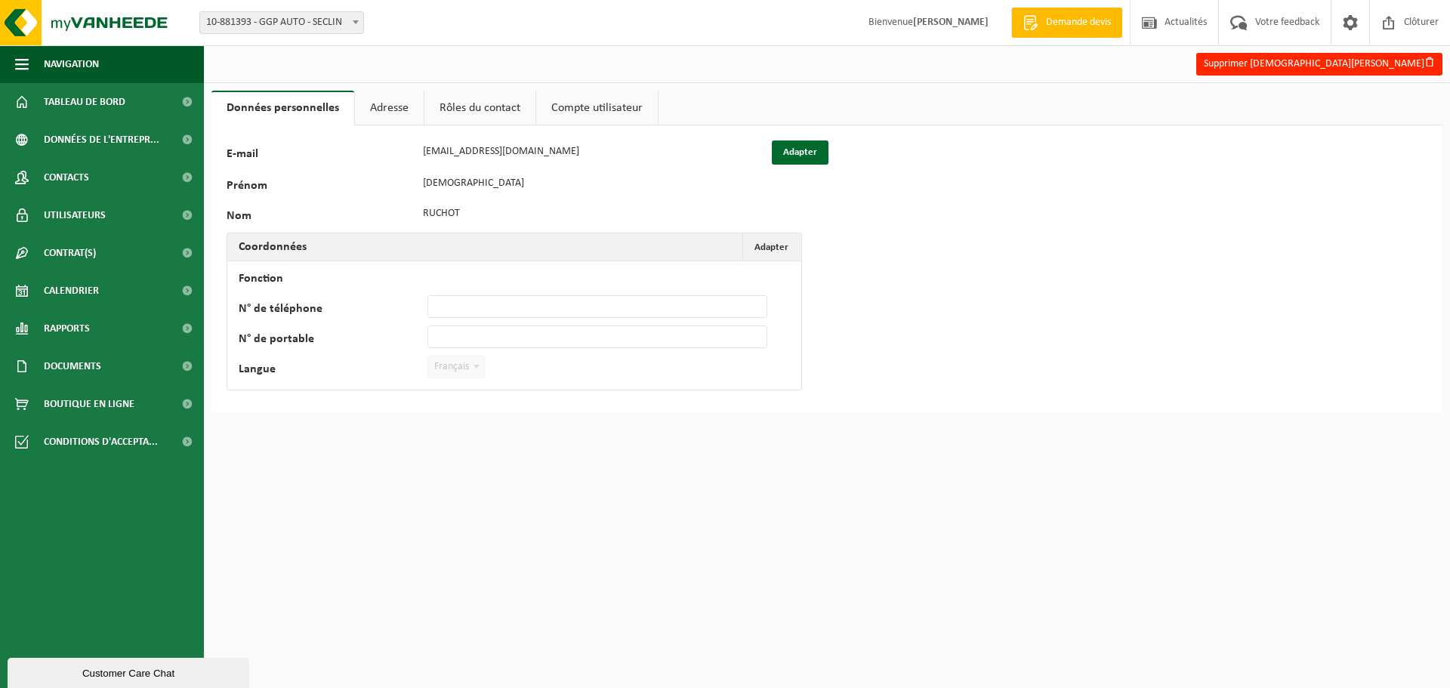
click at [403, 107] on link "Adresse" at bounding box center [389, 108] width 69 height 35
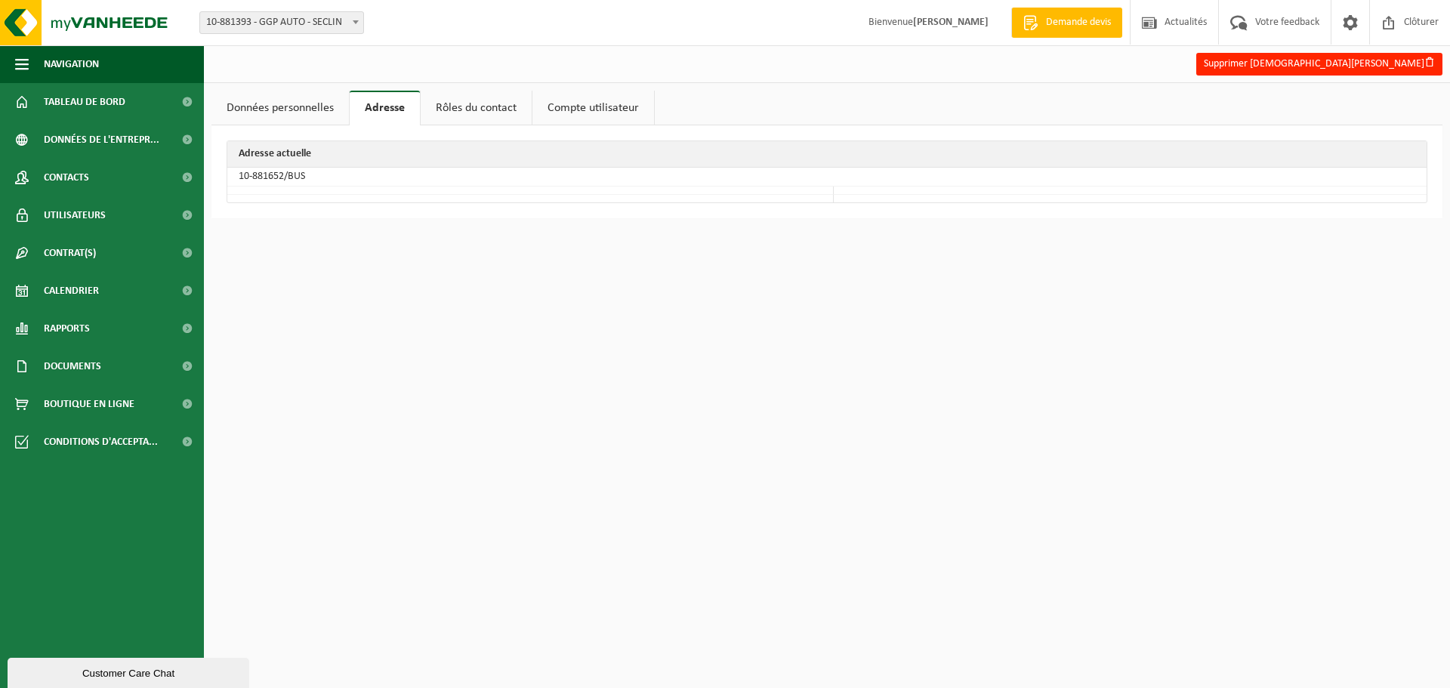
click at [446, 105] on link "Rôles du contact" at bounding box center [476, 108] width 111 height 35
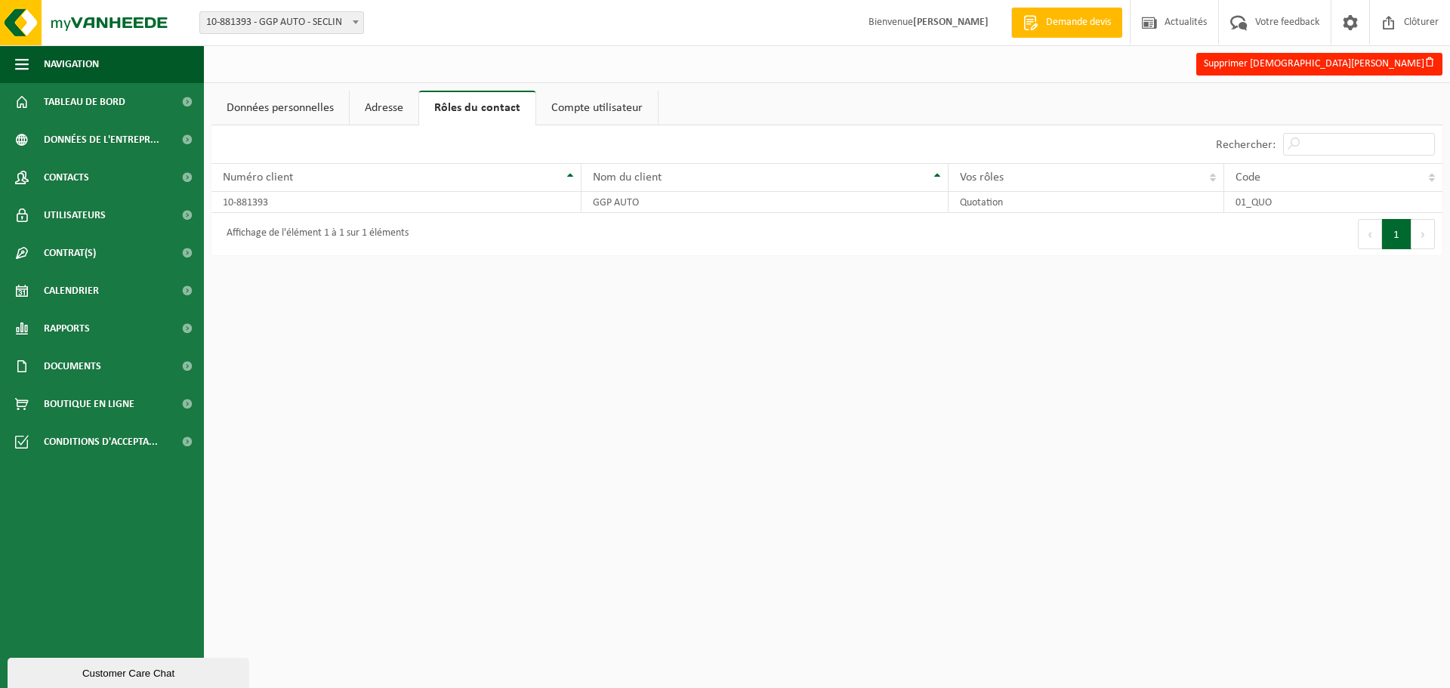
click at [557, 110] on link "Compte utilisateur" at bounding box center [597, 108] width 122 height 35
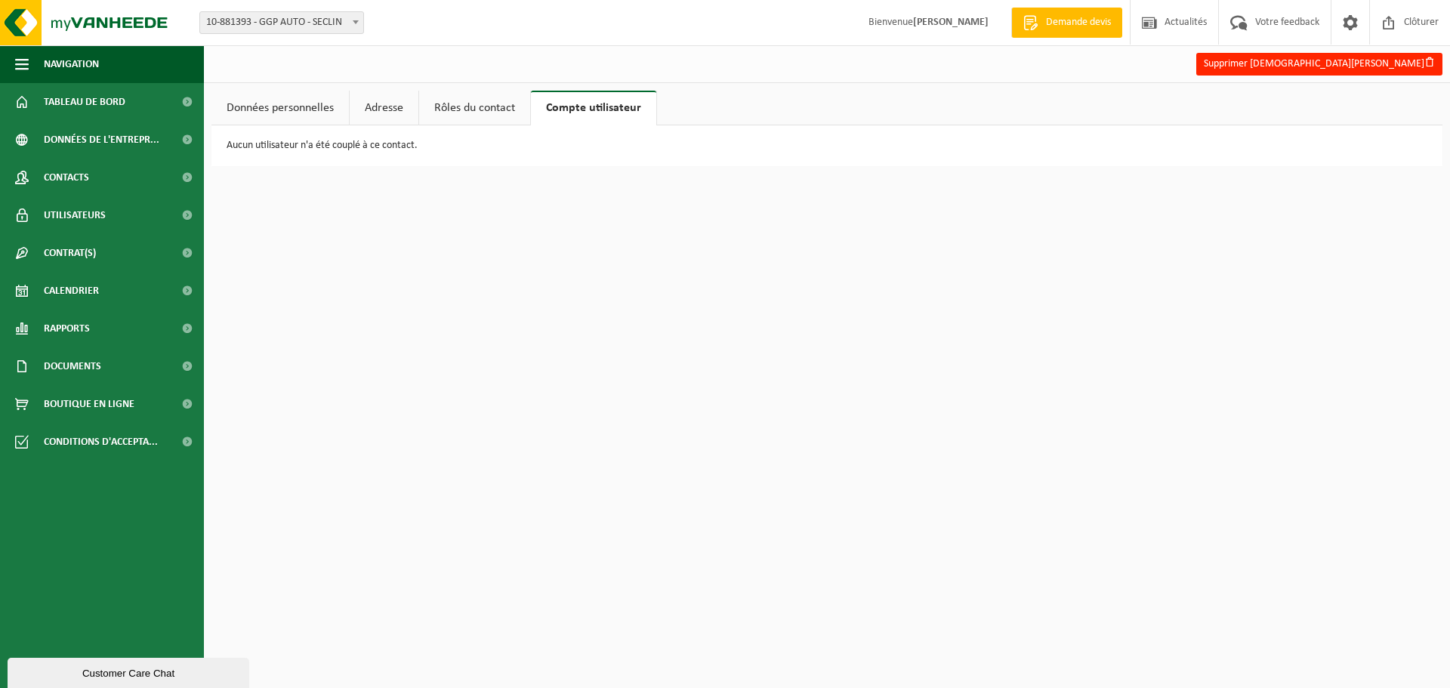
click at [307, 114] on link "Données personnelles" at bounding box center [280, 108] width 137 height 35
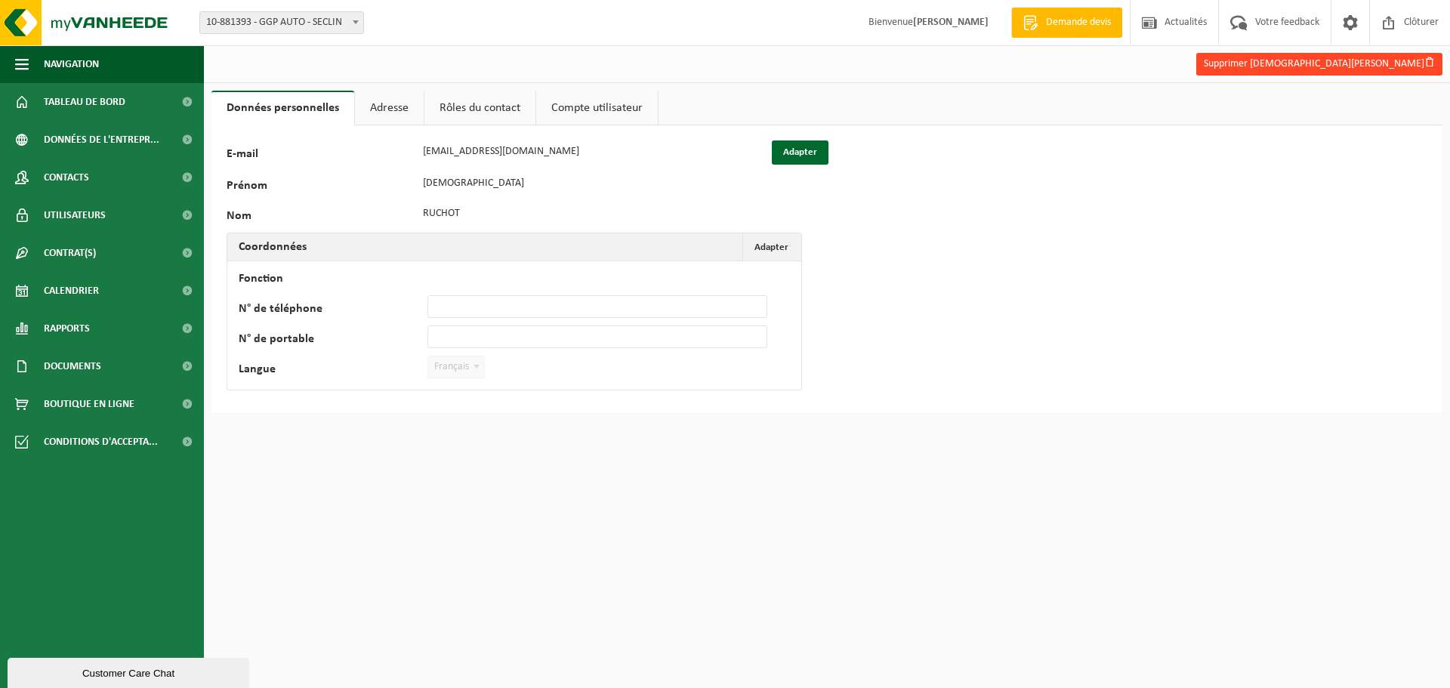
click at [1351, 63] on button "Supprimer [DEMOGRAPHIC_DATA][PERSON_NAME]" at bounding box center [1320, 64] width 246 height 23
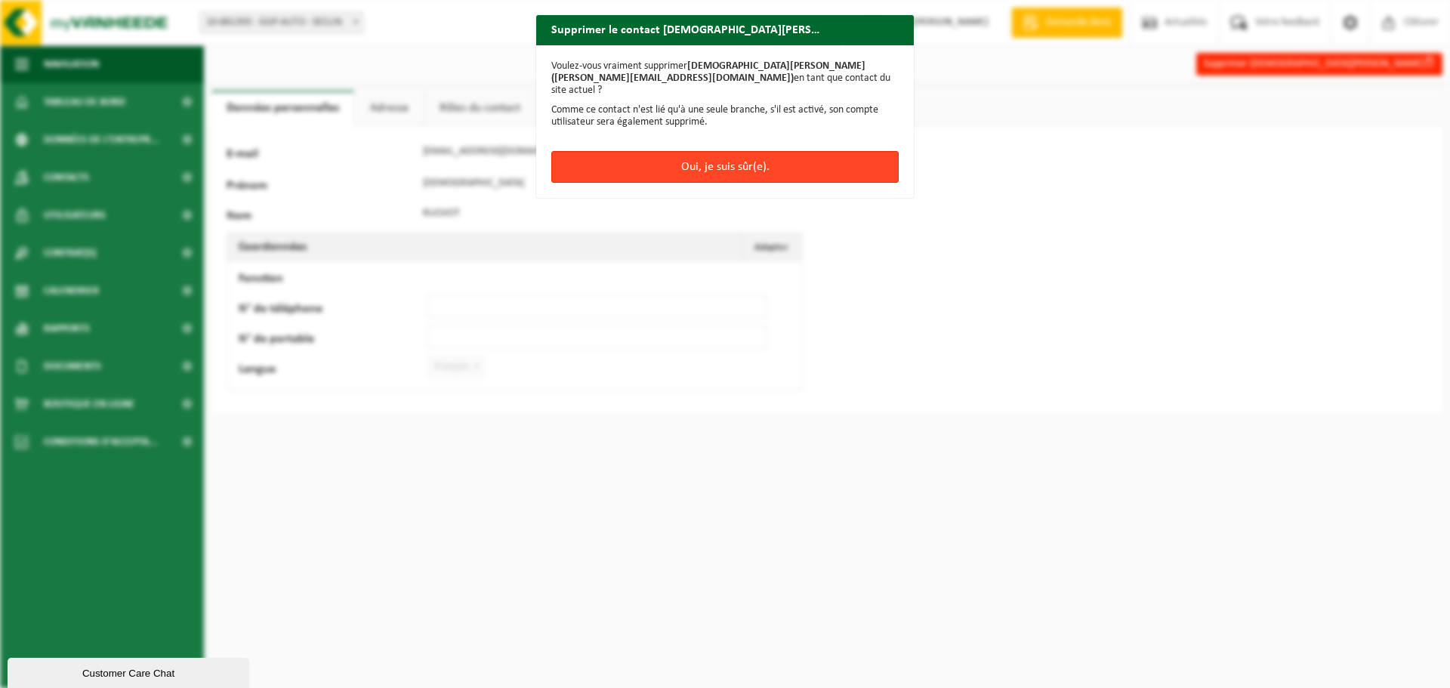
click at [729, 153] on button "Oui, je suis sûr(e)." at bounding box center [724, 167] width 347 height 32
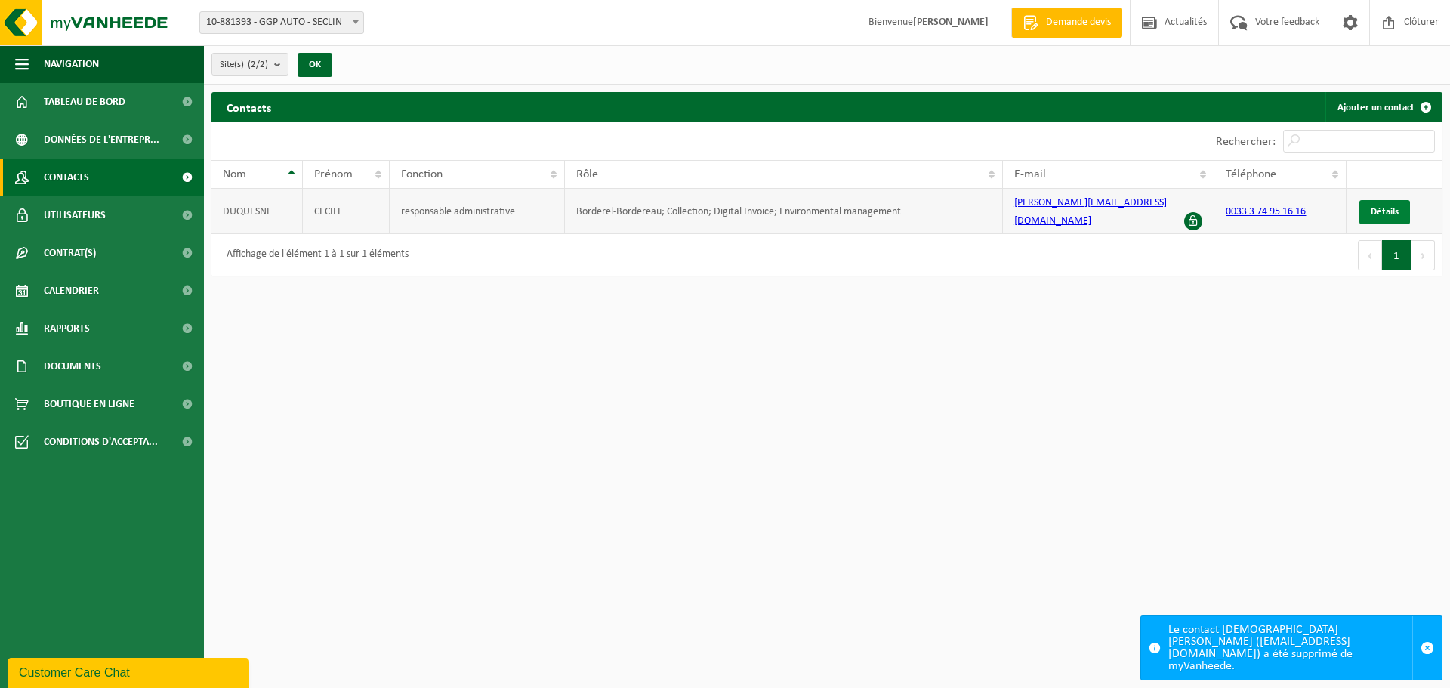
click at [1381, 207] on span "Détails" at bounding box center [1385, 212] width 28 height 10
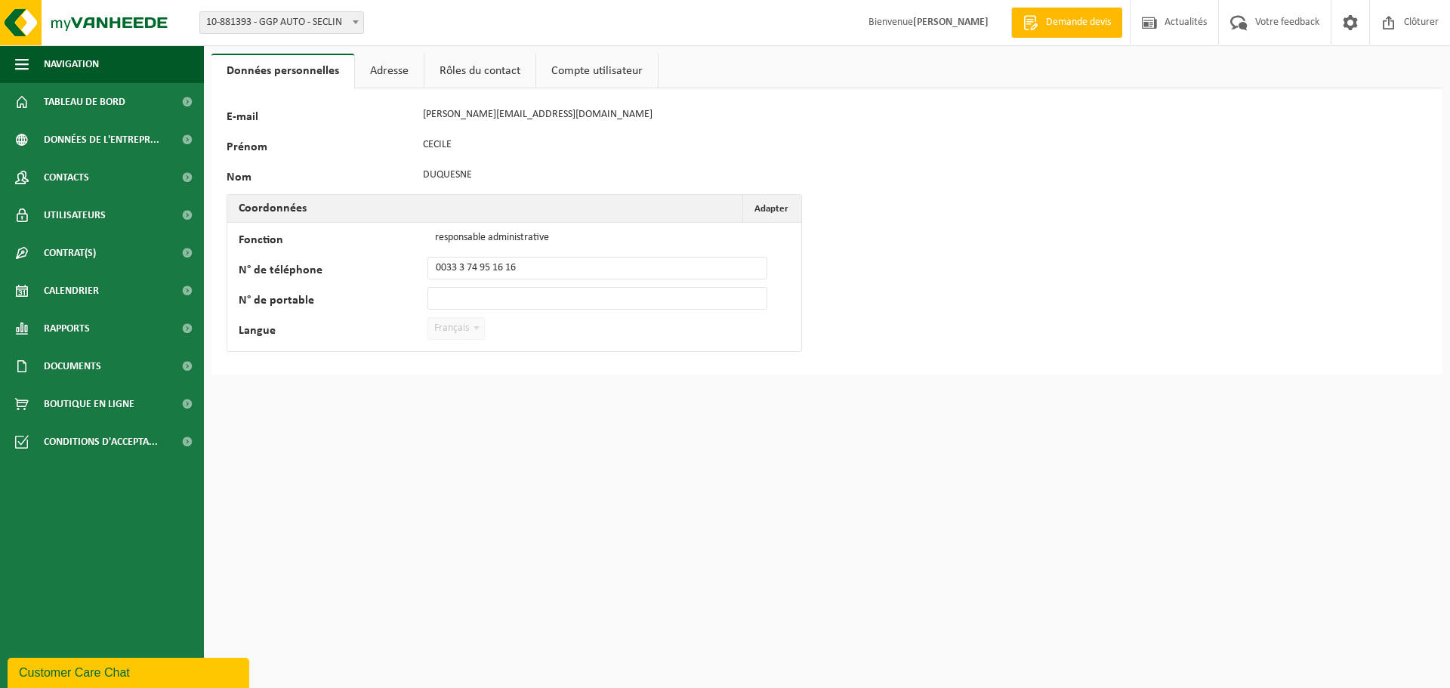
click at [385, 68] on link "Adresse" at bounding box center [389, 71] width 69 height 35
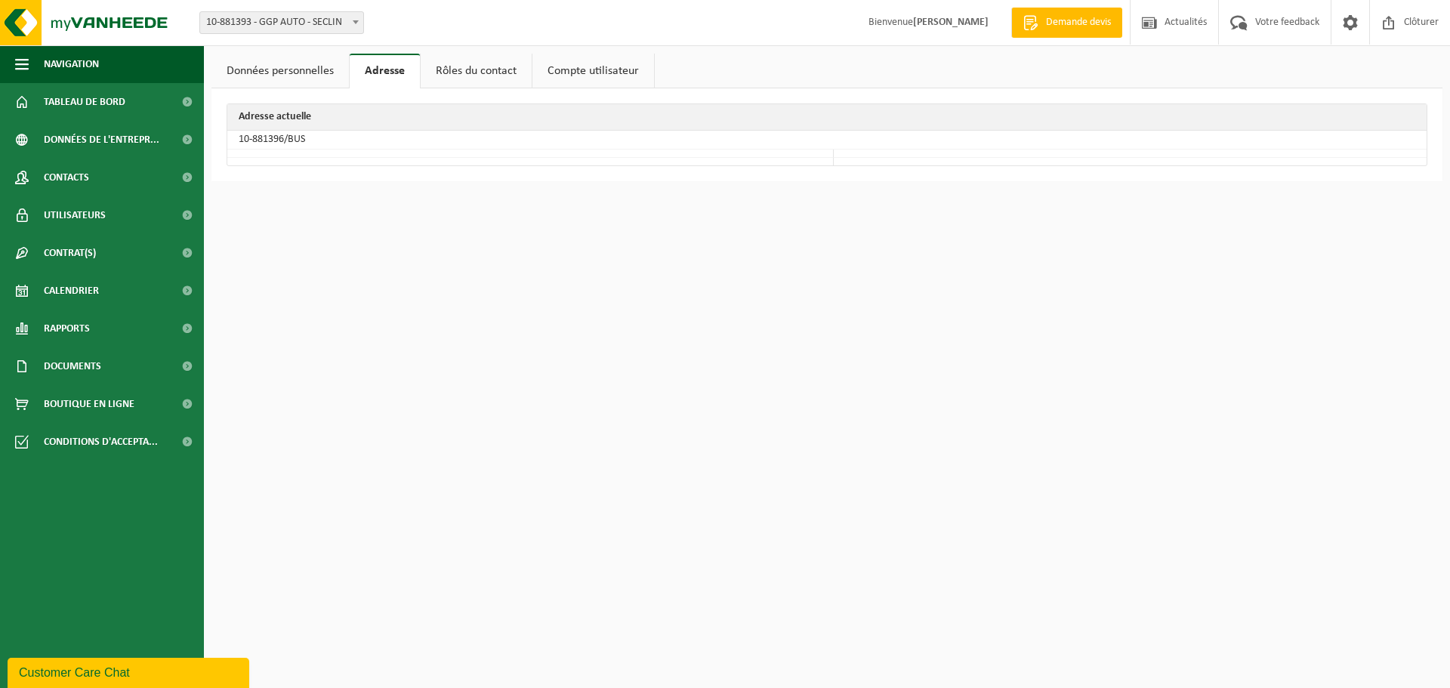
click at [461, 72] on link "Rôles du contact" at bounding box center [476, 71] width 111 height 35
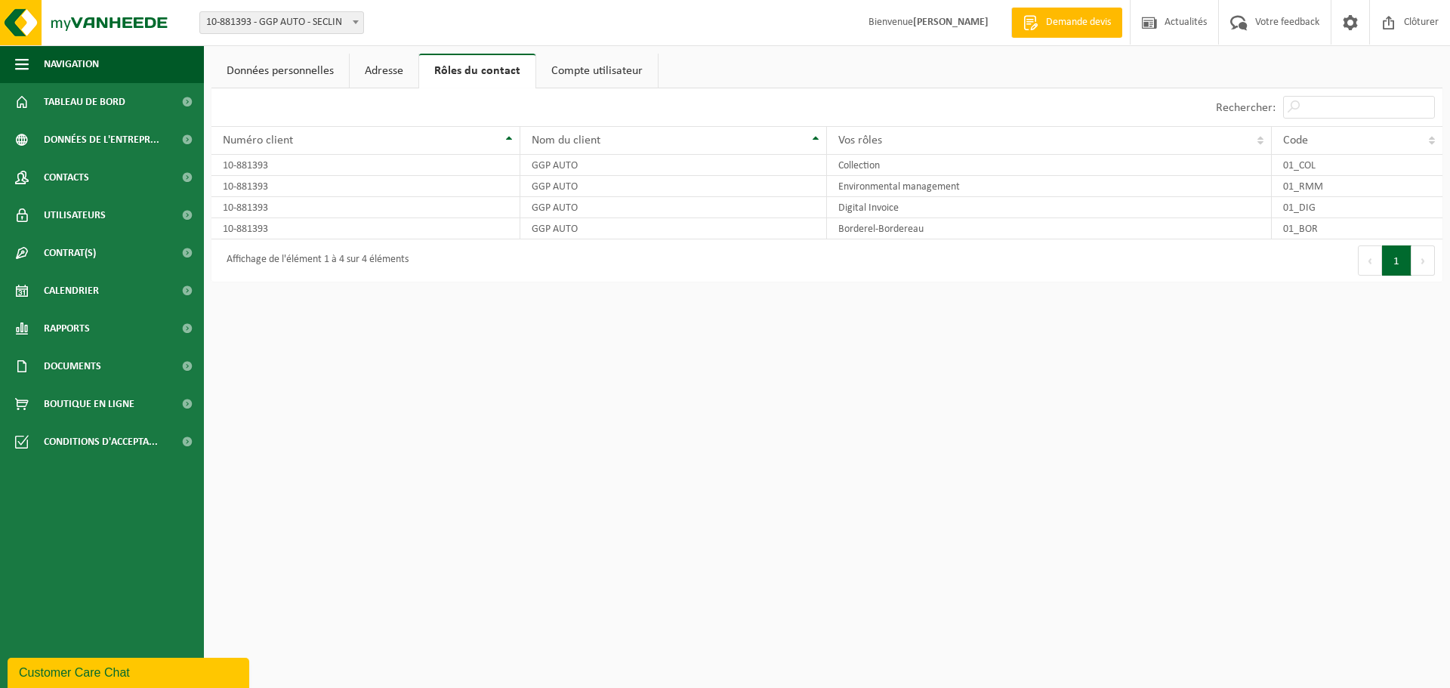
click at [557, 66] on link "Compte utilisateur" at bounding box center [597, 71] width 122 height 35
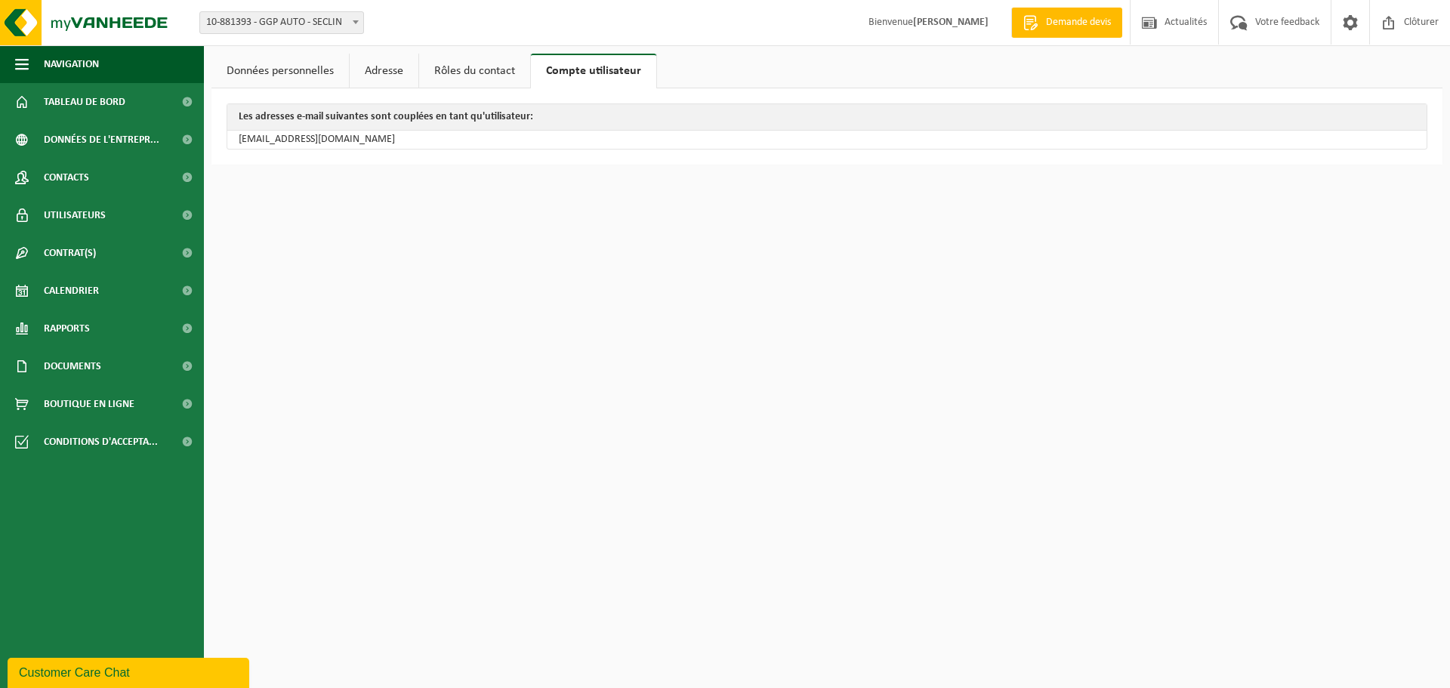
click at [486, 67] on link "Rôles du contact" at bounding box center [474, 71] width 111 height 35
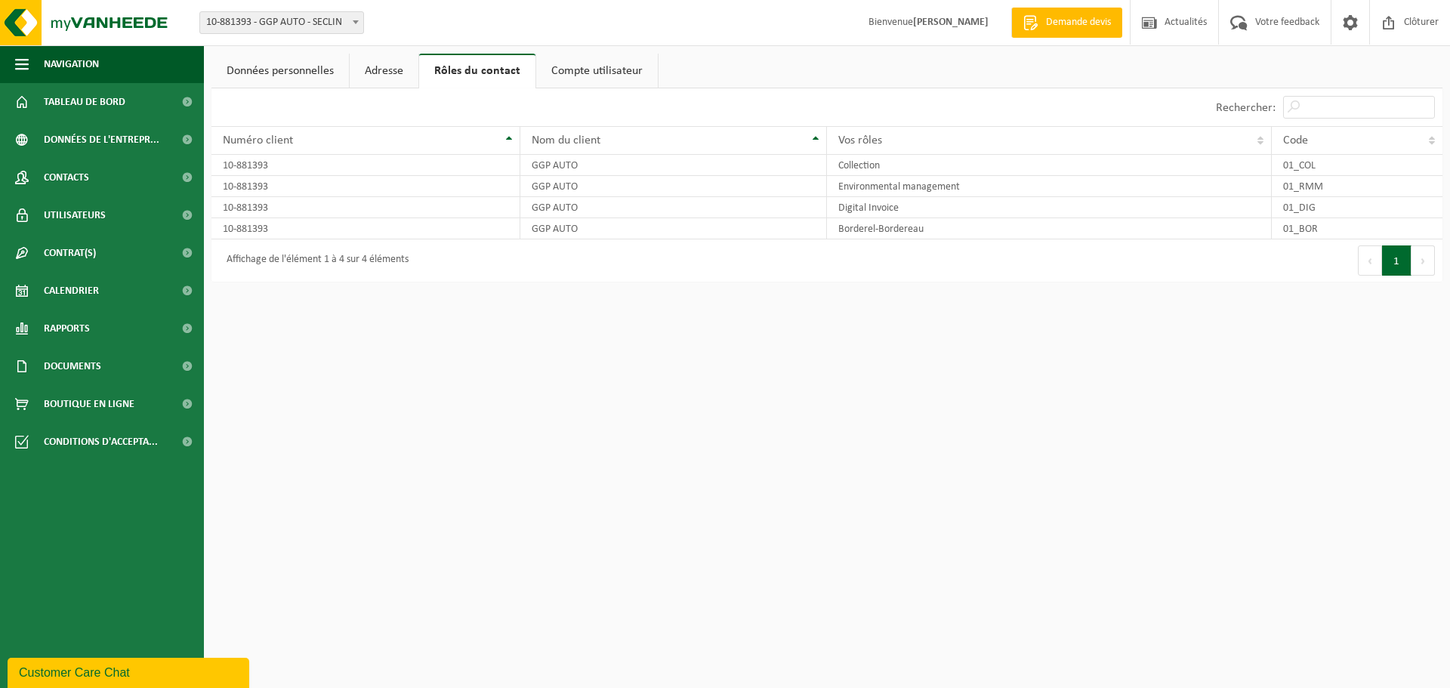
click at [392, 75] on link "Adresse" at bounding box center [384, 71] width 69 height 35
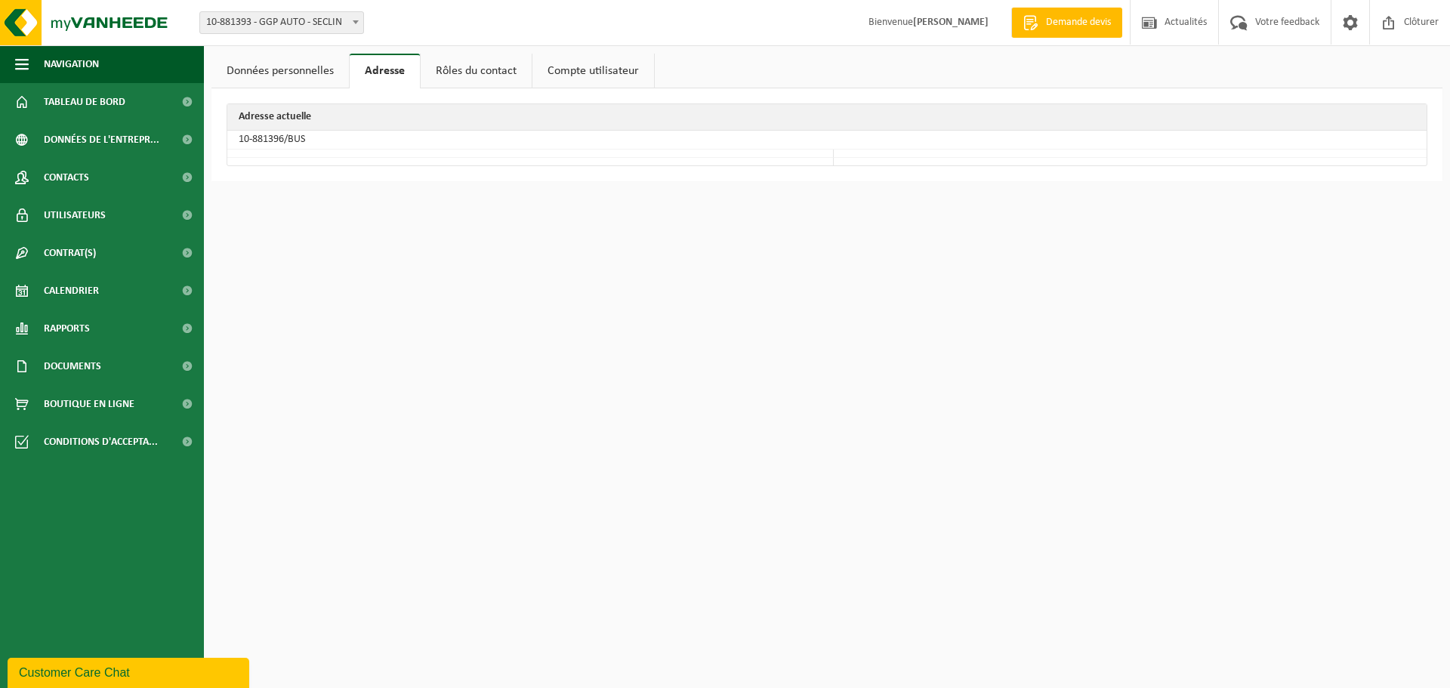
click at [303, 79] on link "Données personnelles" at bounding box center [280, 71] width 137 height 35
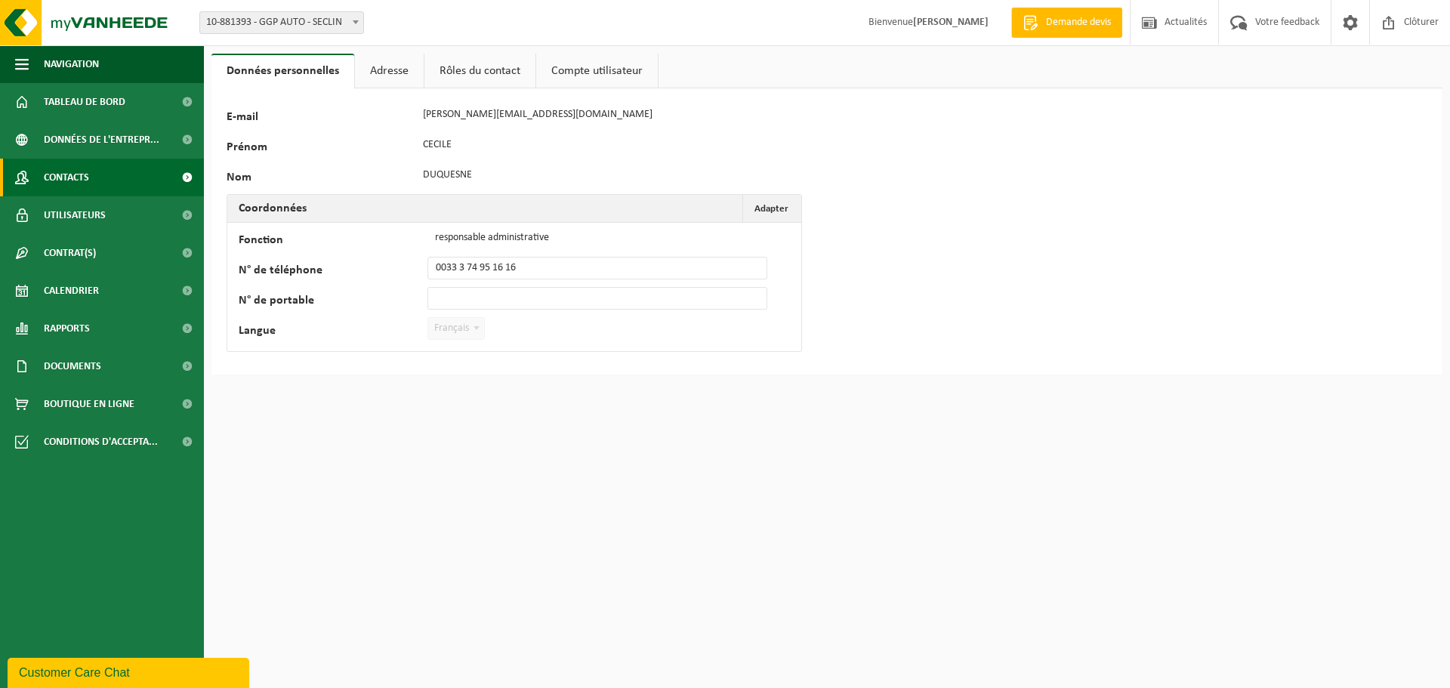
click at [101, 174] on link "Contacts" at bounding box center [102, 178] width 204 height 38
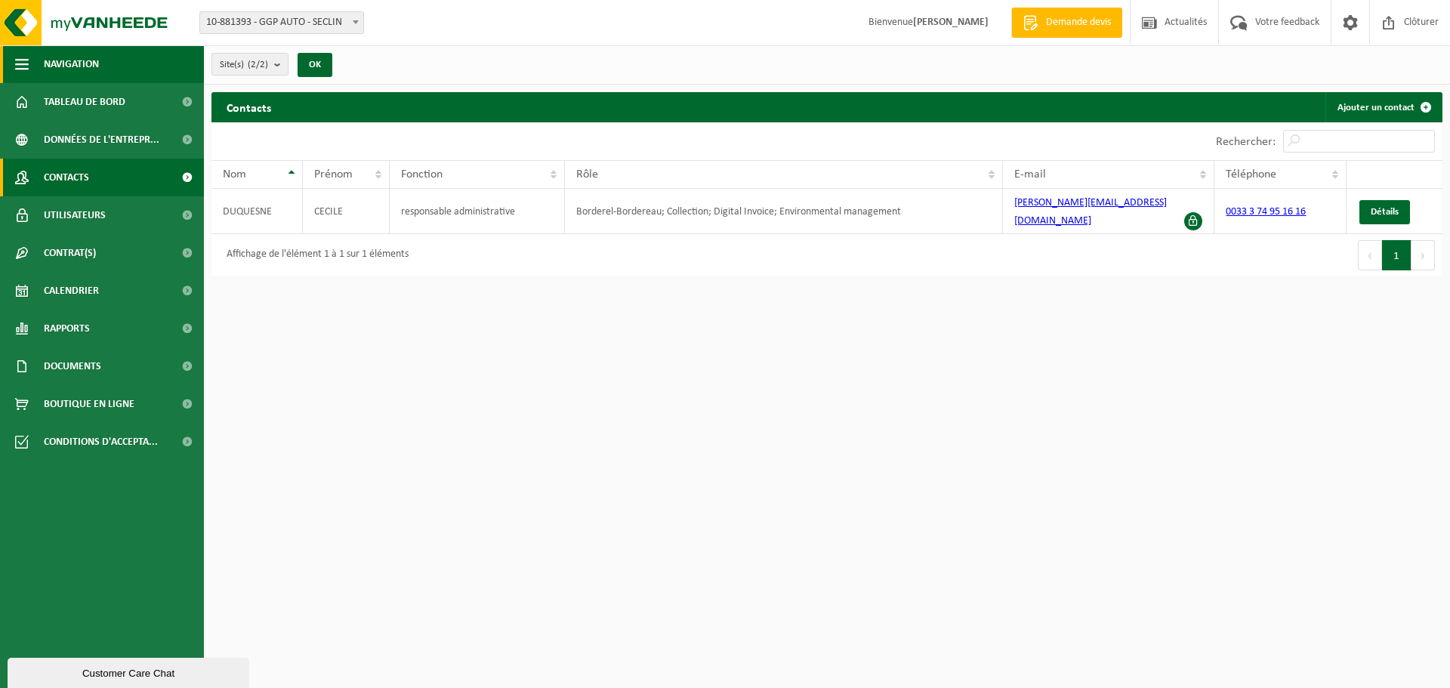
click at [13, 61] on button "Navigation" at bounding box center [102, 64] width 204 height 38
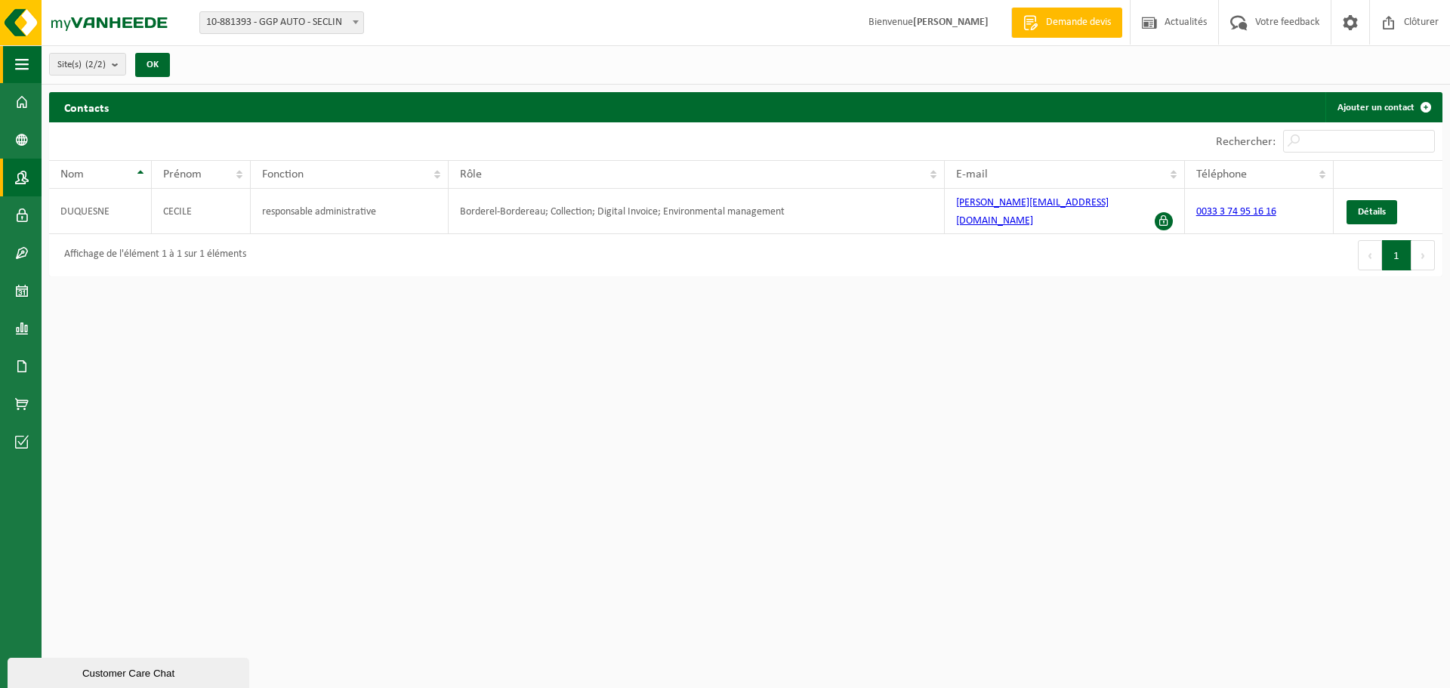
click at [13, 61] on button "Navigation" at bounding box center [21, 64] width 42 height 38
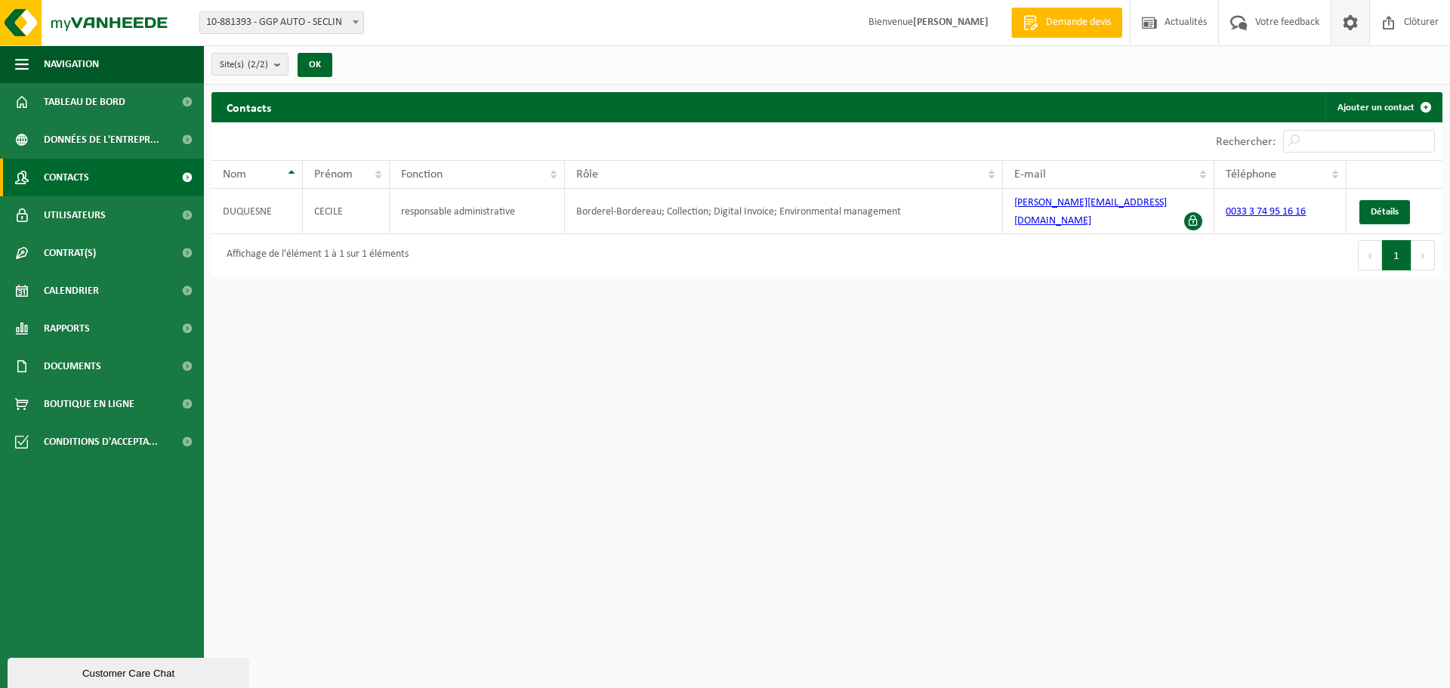
click at [1358, 19] on span at bounding box center [1350, 22] width 23 height 45
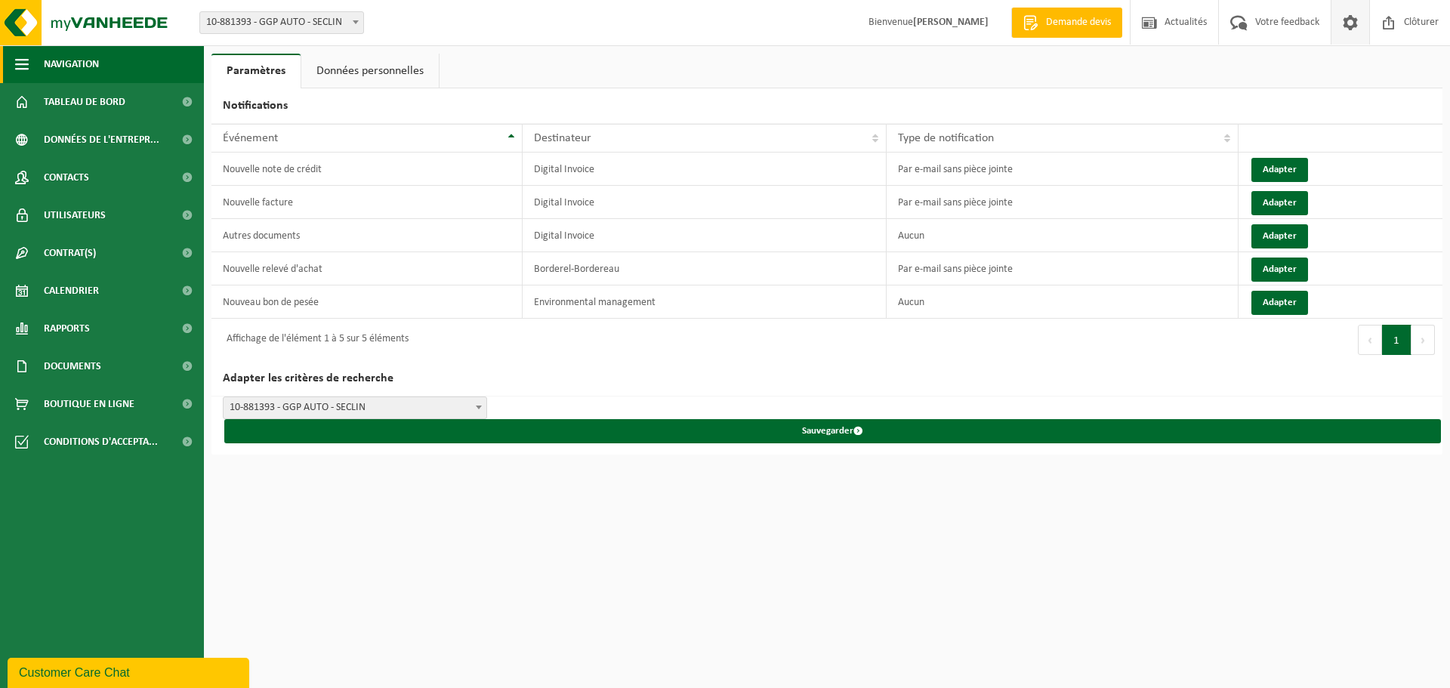
click at [32, 63] on button "Navigation" at bounding box center [102, 64] width 204 height 38
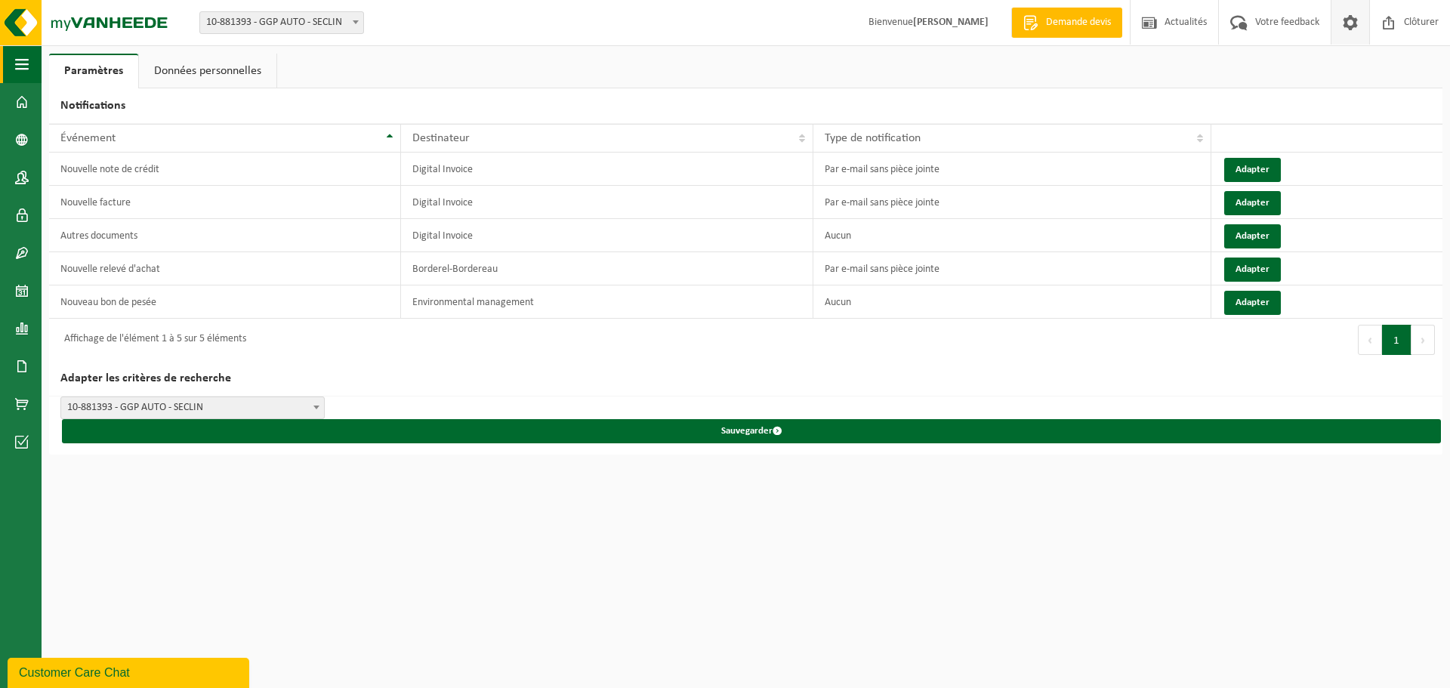
click at [32, 63] on button "Navigation" at bounding box center [21, 64] width 42 height 38
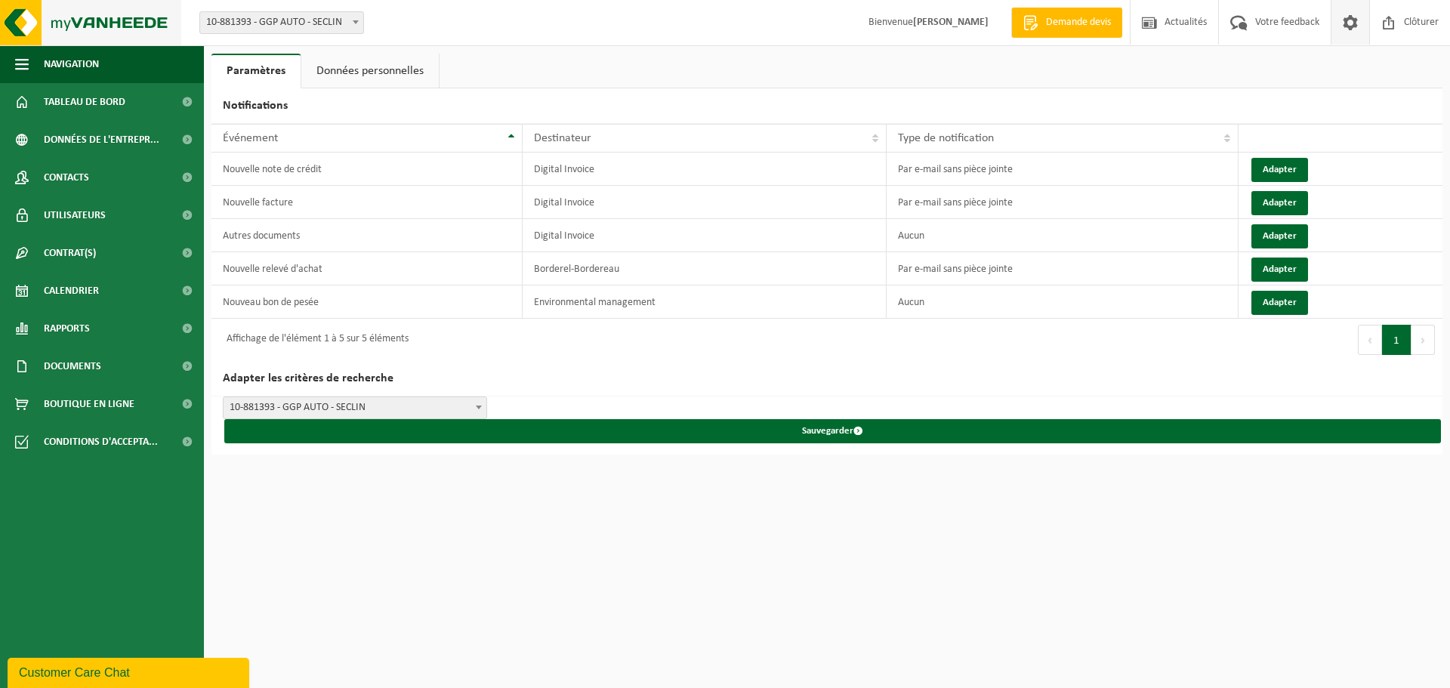
click at [90, 19] on img at bounding box center [90, 22] width 181 height 45
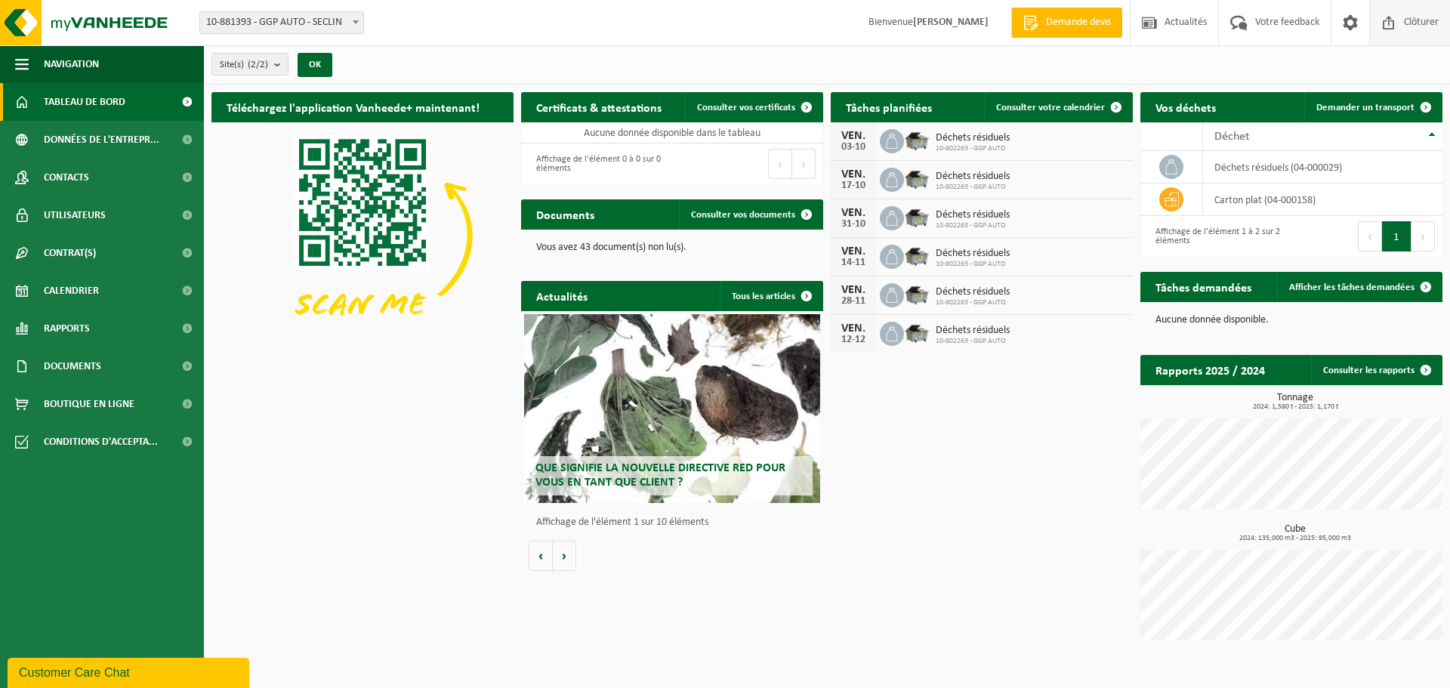
click at [1421, 24] on span "Clôturer" at bounding box center [1422, 22] width 42 height 45
